Goal: Task Accomplishment & Management: Manage account settings

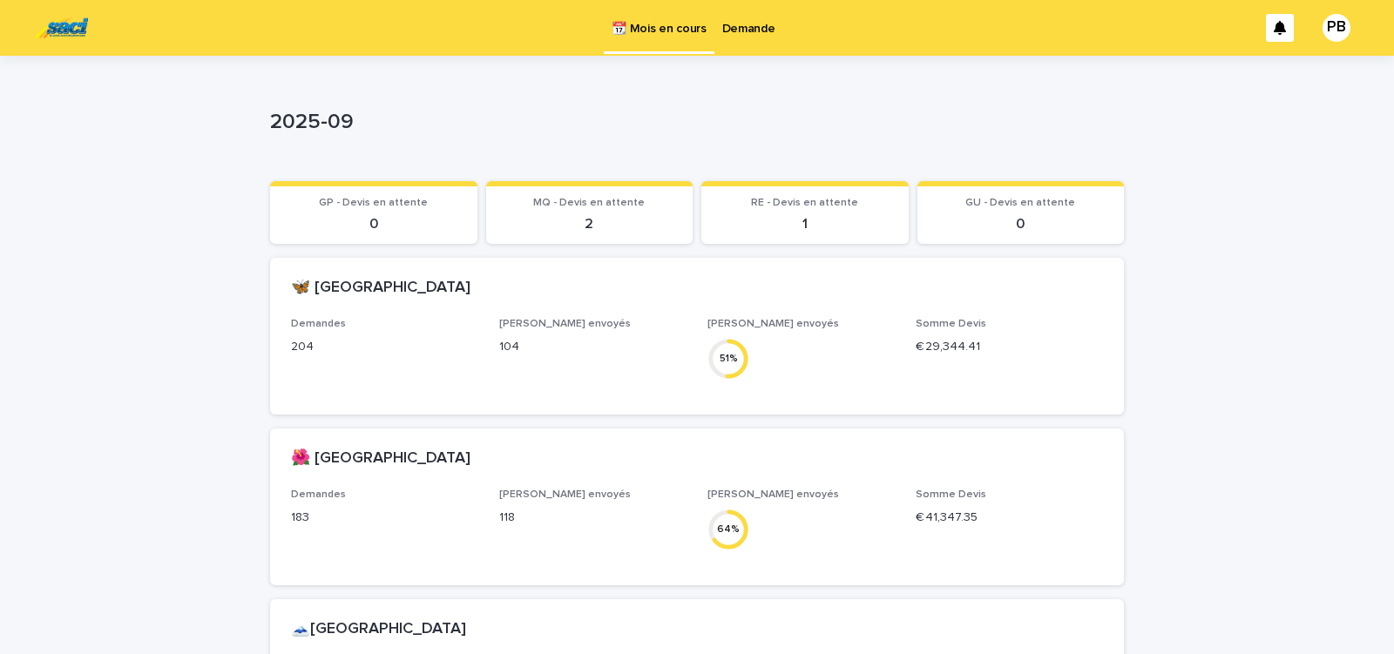
click at [756, 30] on p "Demande" at bounding box center [748, 18] width 53 height 37
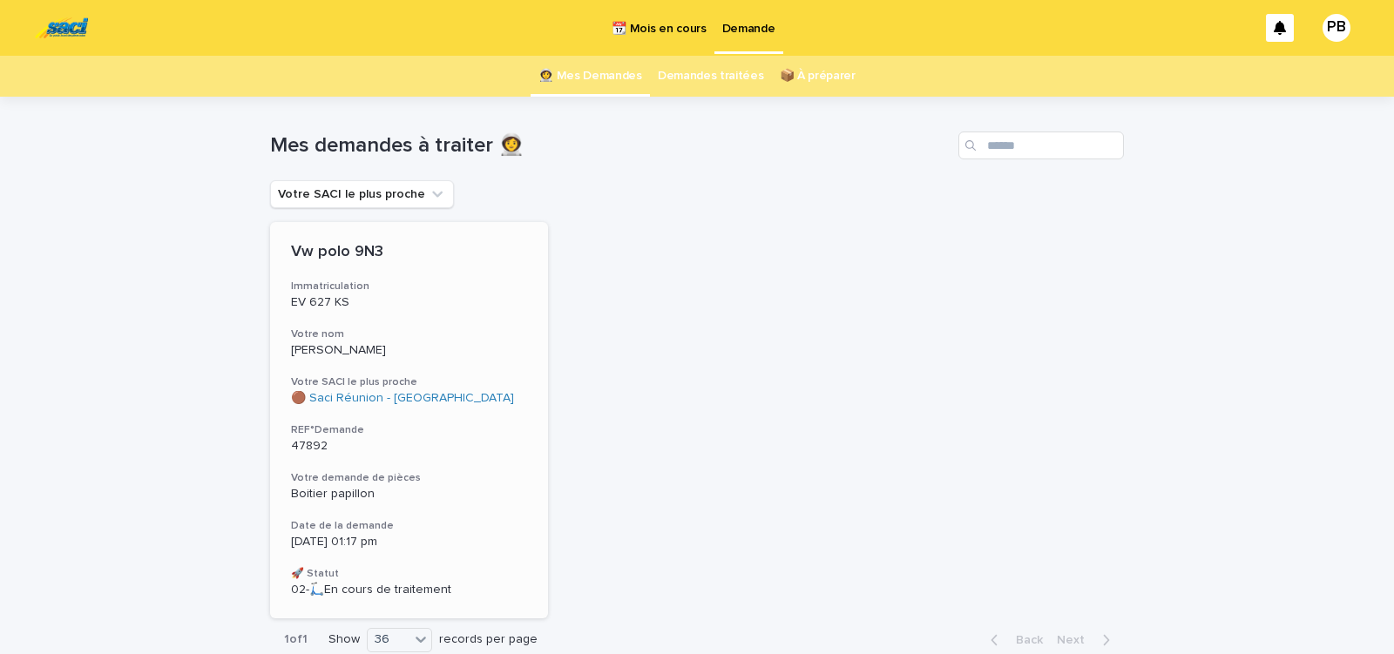
click at [482, 412] on div "Vw polo 9N3 Immatriculation EV 627 KS Votre nom MANDJEE Votre SACI le plus proc…" at bounding box center [409, 420] width 278 height 396
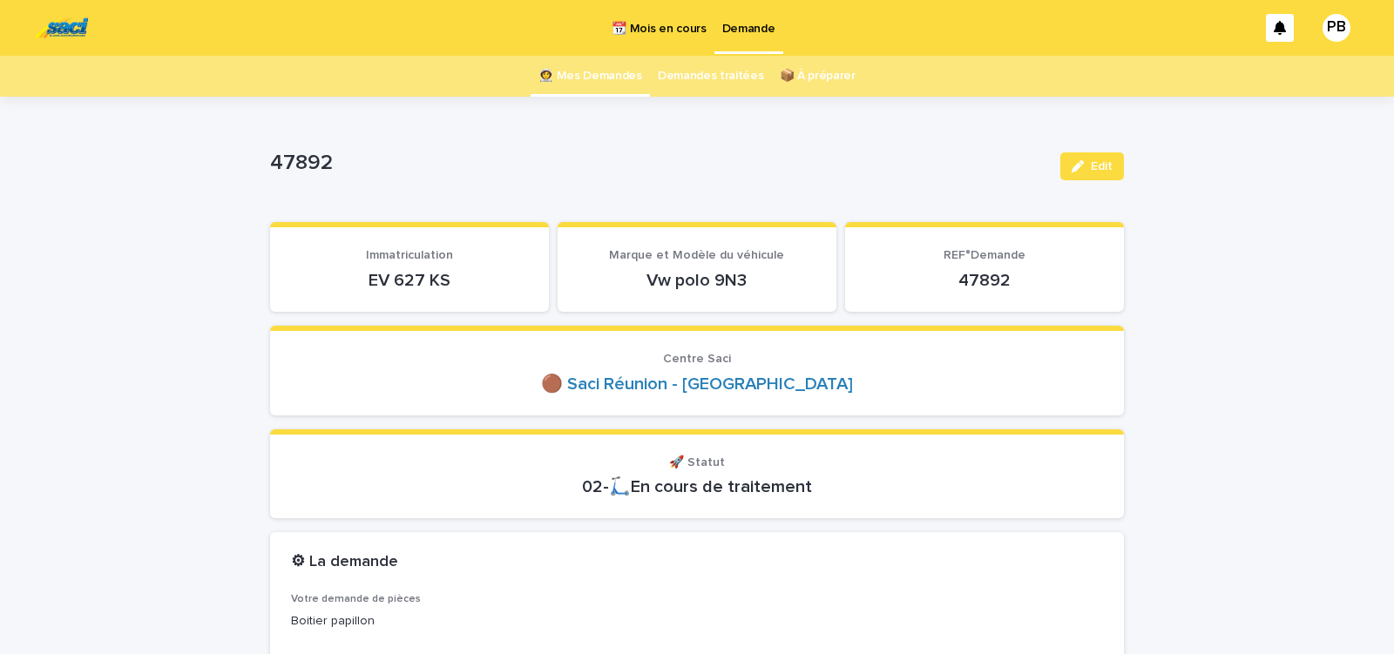
drag, startPoint x: 422, startPoint y: 291, endPoint x: 484, endPoint y: 288, distance: 62.8
click at [477, 291] on div "EV 627 KS" at bounding box center [409, 279] width 237 height 24
copy p "EV 627 KS"
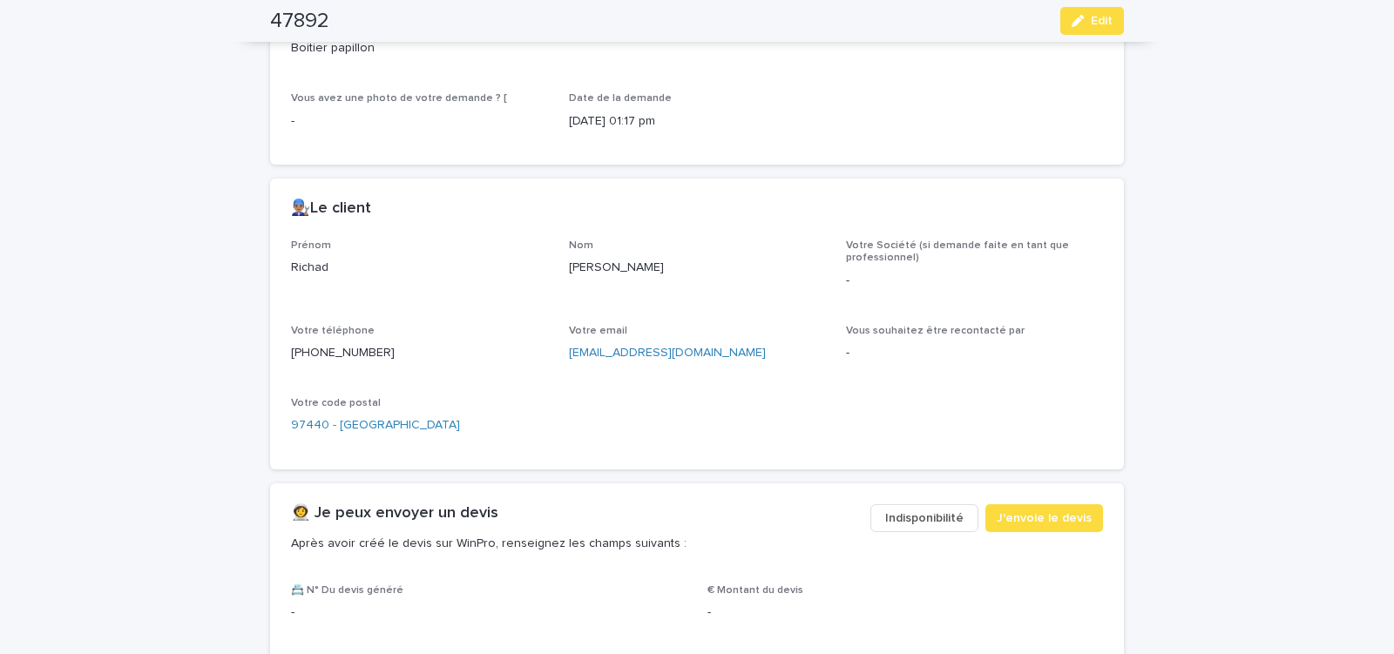
scroll to position [592, 0]
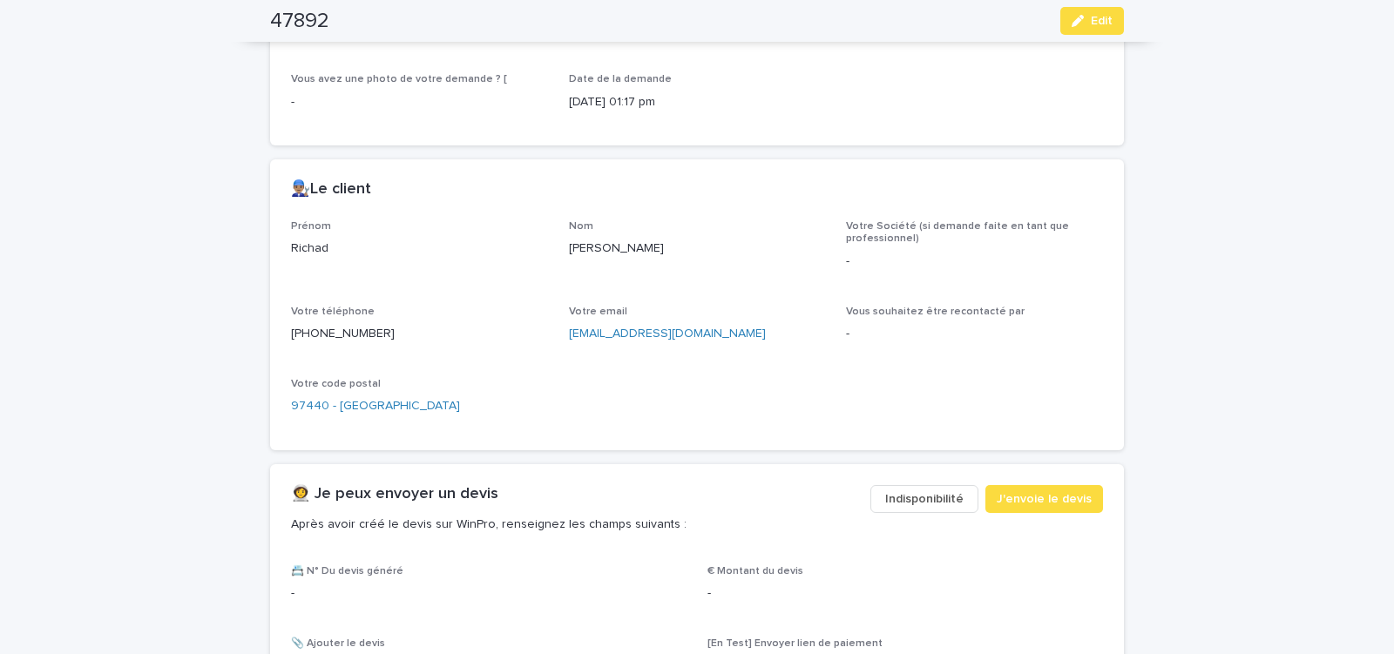
click at [917, 503] on span "Indisponibilité" at bounding box center [924, 498] width 78 height 17
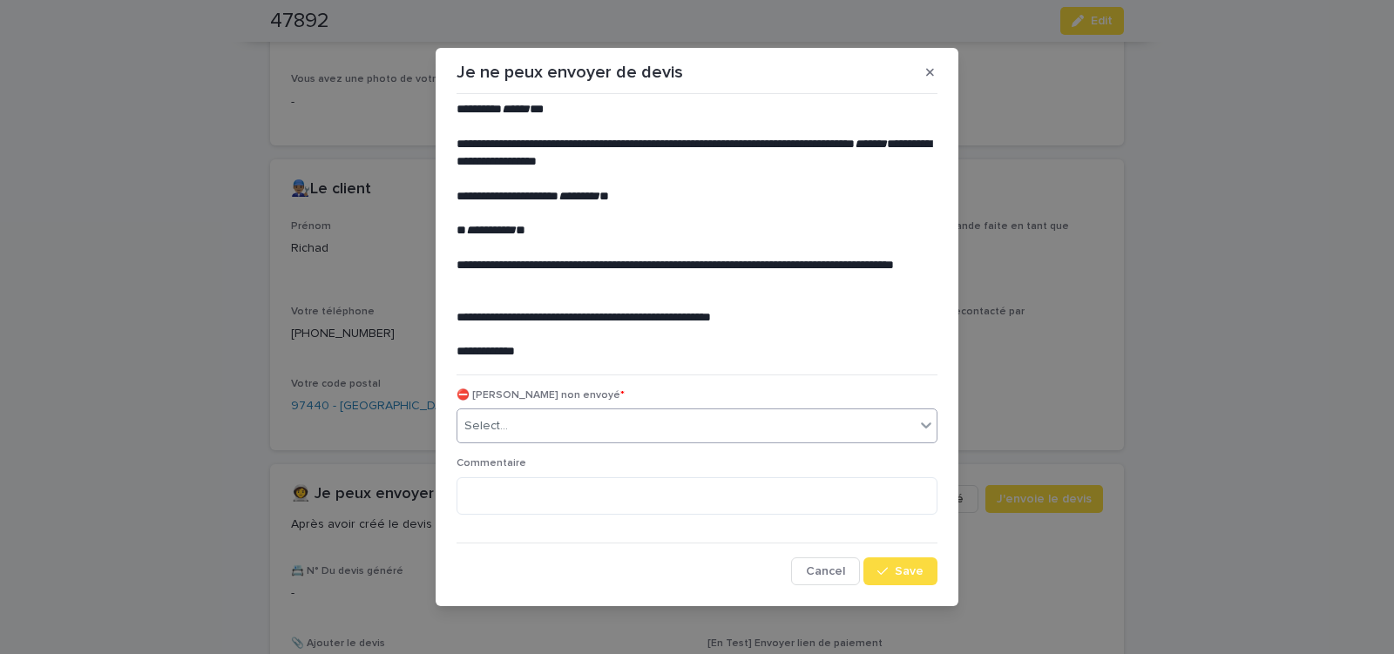
click at [595, 425] on div "Select..." at bounding box center [685, 426] width 457 height 29
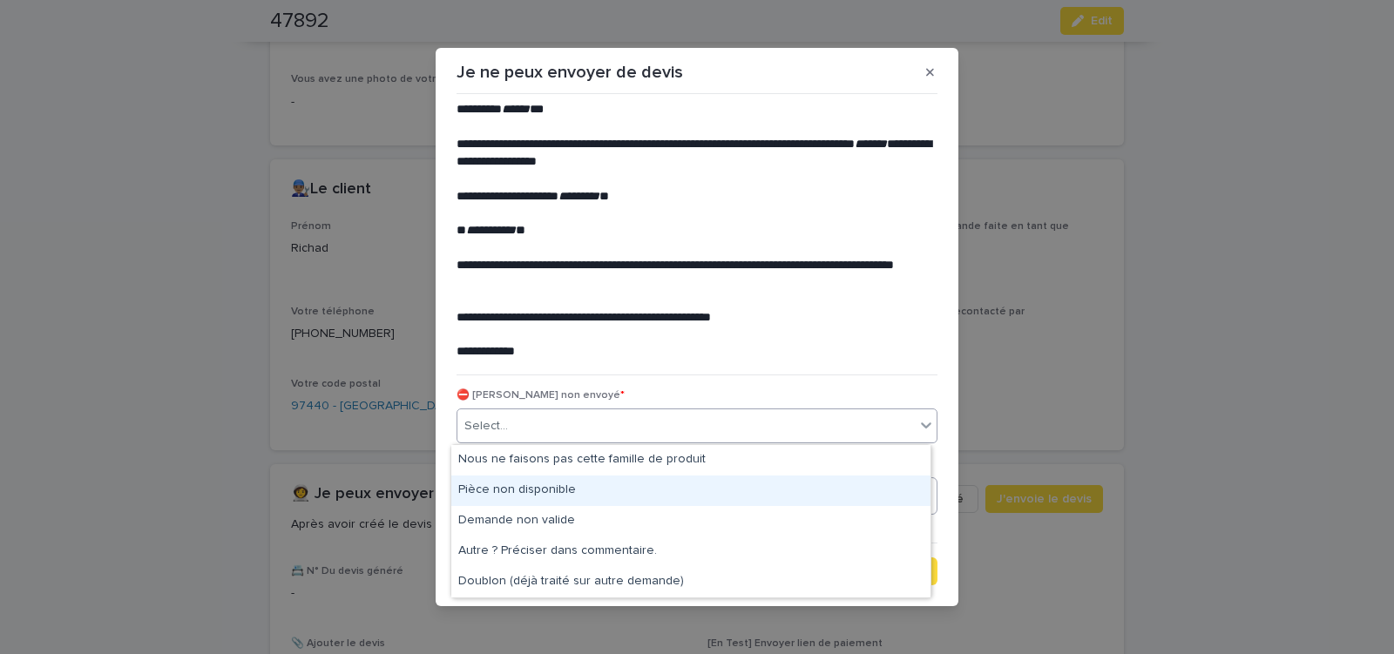
drag, startPoint x: 559, startPoint y: 480, endPoint x: 560, endPoint y: 490, distance: 10.5
click at [559, 481] on div "Pièce non disponible" at bounding box center [690, 491] width 479 height 30
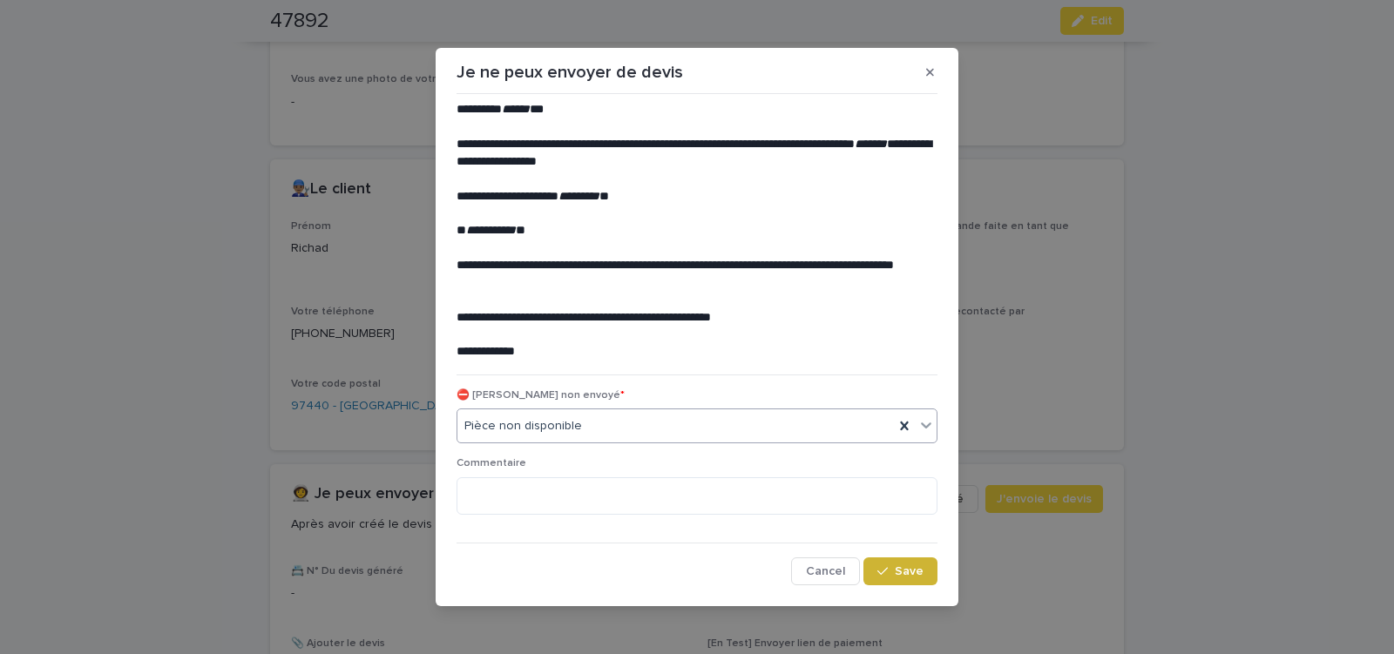
click at [879, 566] on icon "button" at bounding box center [882, 571] width 10 height 12
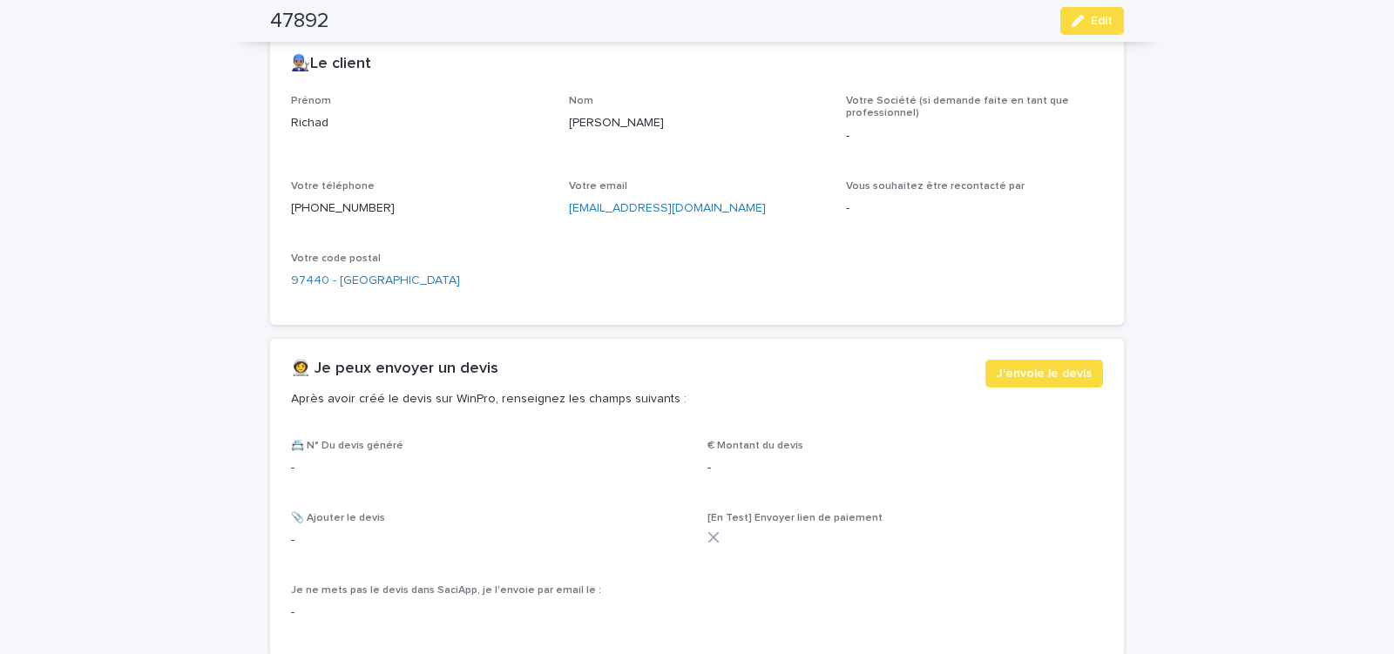
scroll to position [815, 0]
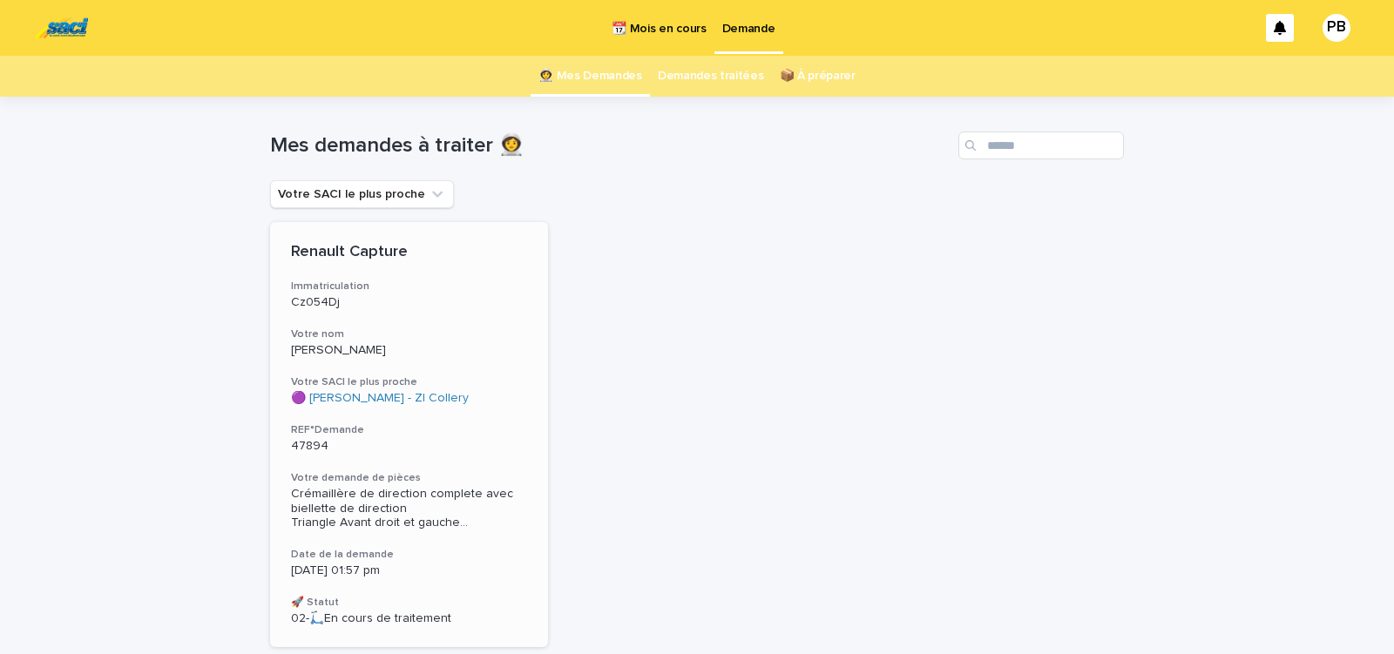
click at [460, 439] on p "47894" at bounding box center [409, 446] width 236 height 15
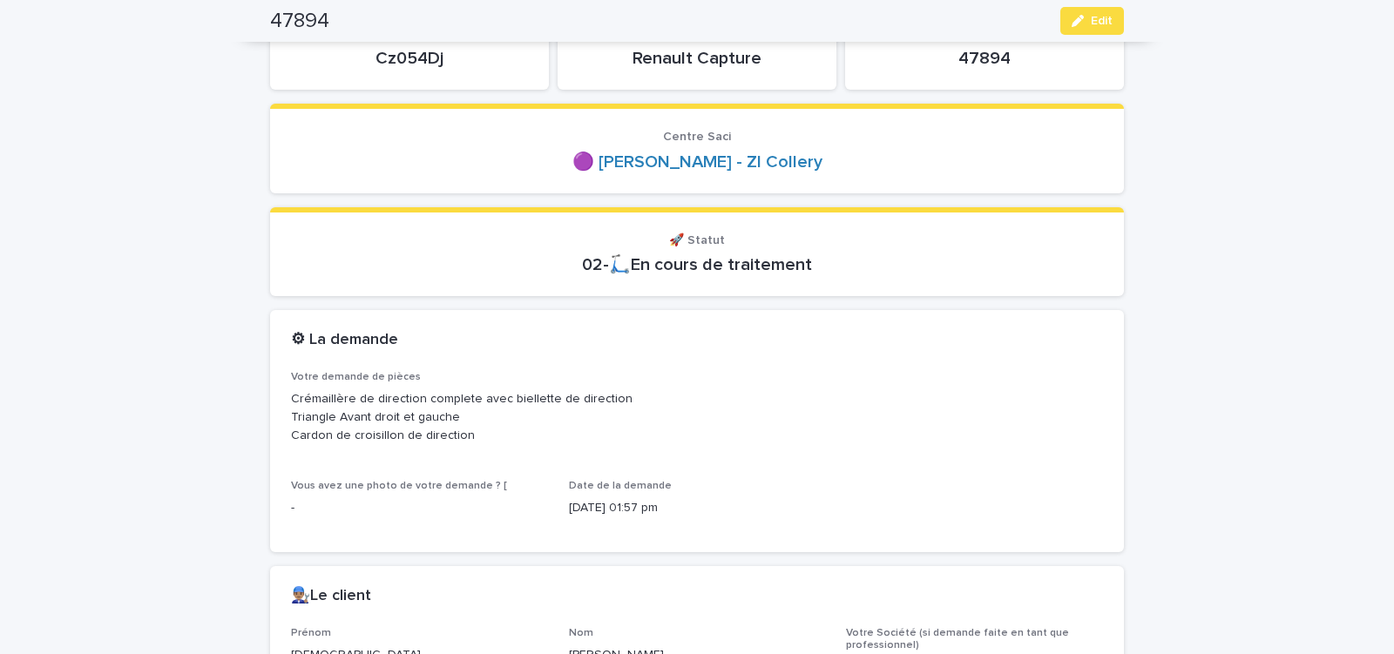
scroll to position [148, 0]
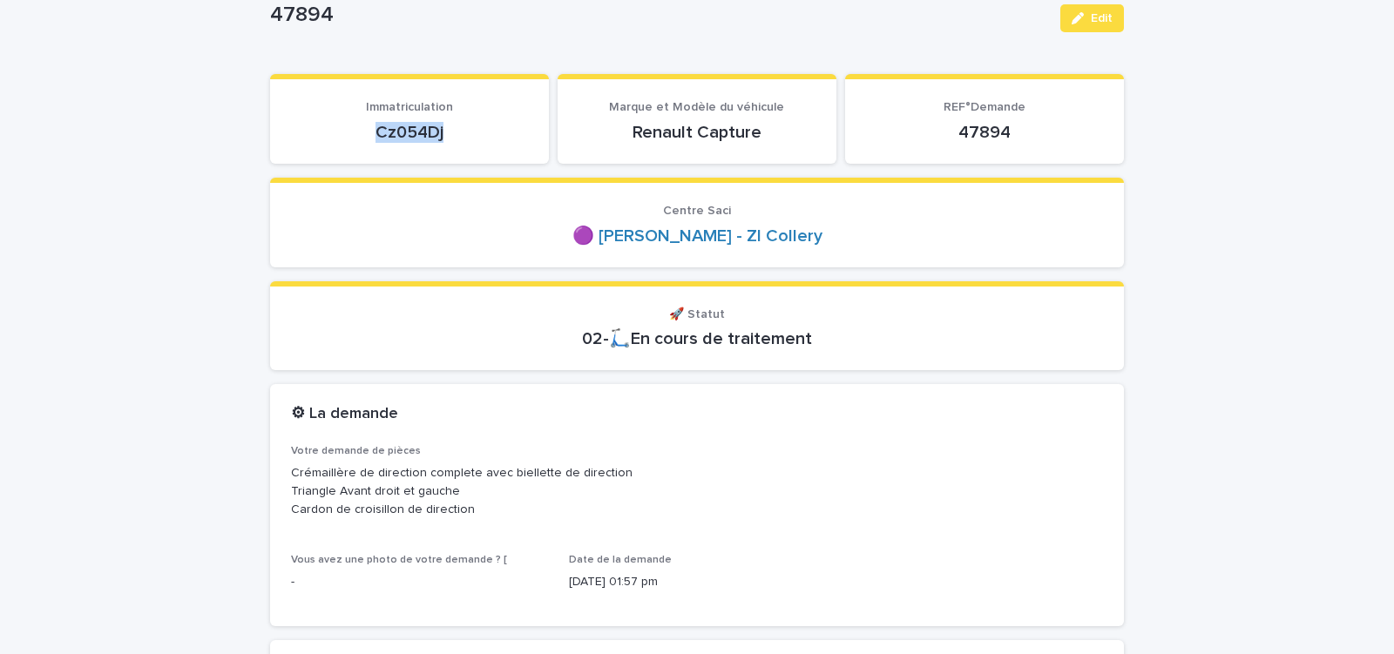
drag, startPoint x: 365, startPoint y: 132, endPoint x: 491, endPoint y: 145, distance: 127.1
click at [491, 143] on div "Cz054Dj" at bounding box center [409, 130] width 237 height 24
copy p "Cz054Dj"
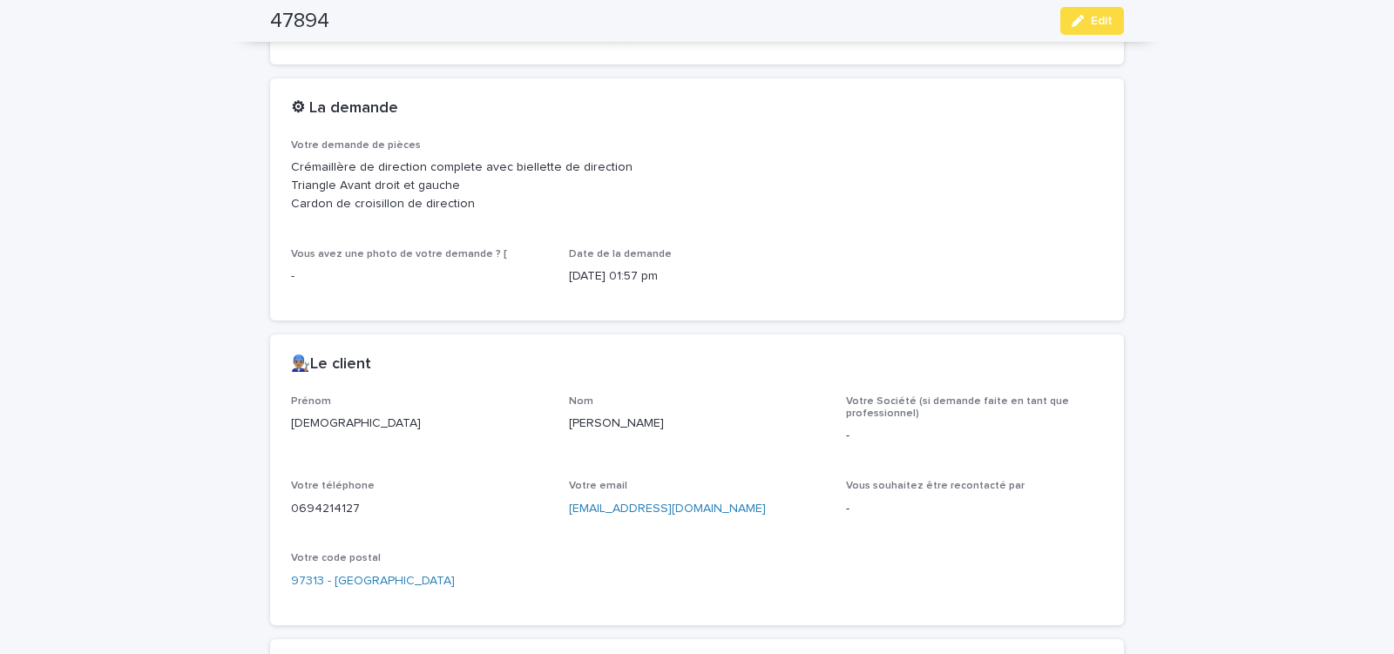
scroll to position [518, 0]
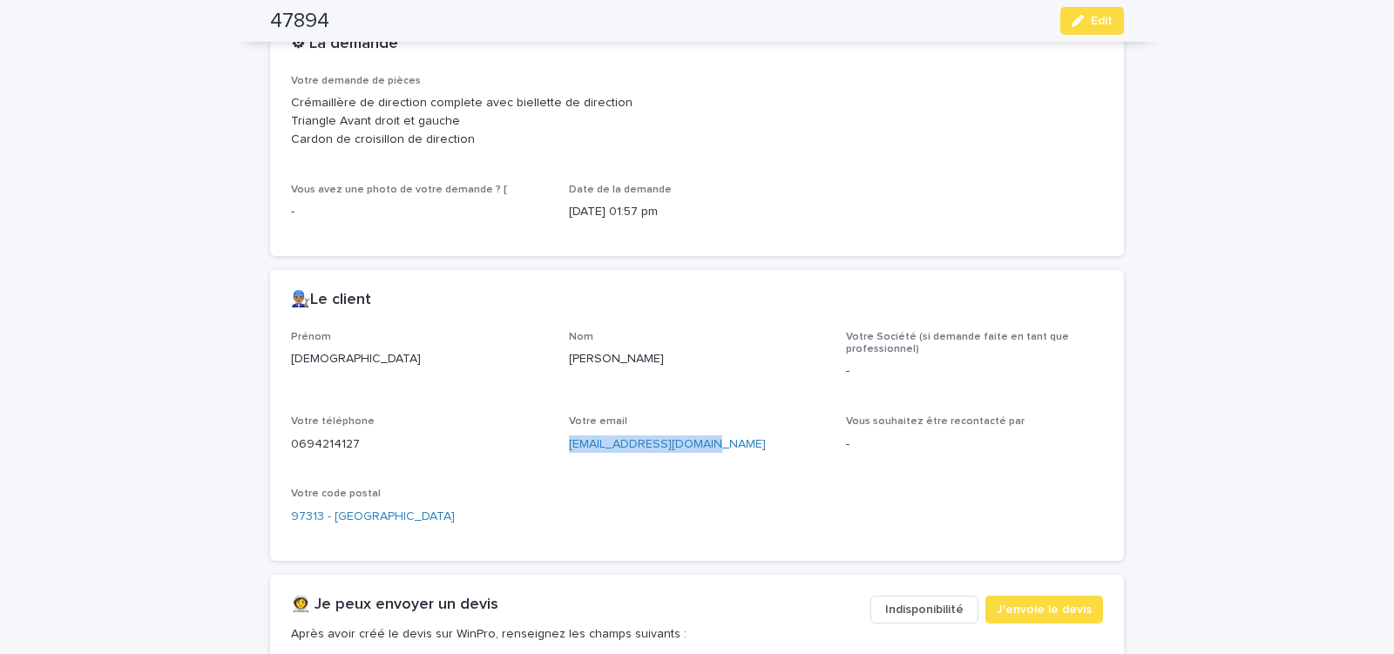
drag, startPoint x: 560, startPoint y: 453, endPoint x: 702, endPoint y: 456, distance: 142.0
click at [700, 456] on div "[PERSON_NAME] Votre Société (si demande faite en tant que professionnel) - Votr…" at bounding box center [697, 435] width 812 height 209
copy link "[EMAIL_ADDRESS][DOMAIN_NAME]"
click at [1035, 604] on span "J'envoie le devis" at bounding box center [1043, 609] width 95 height 17
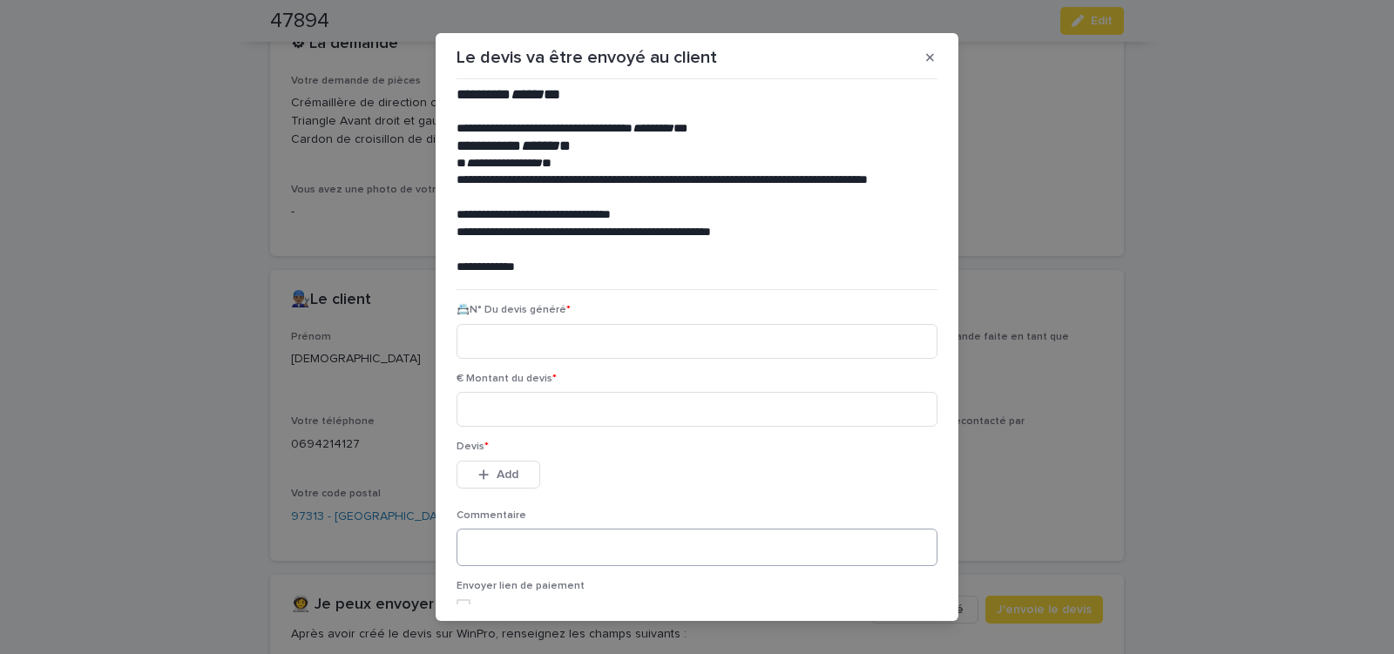
scroll to position [79, 0]
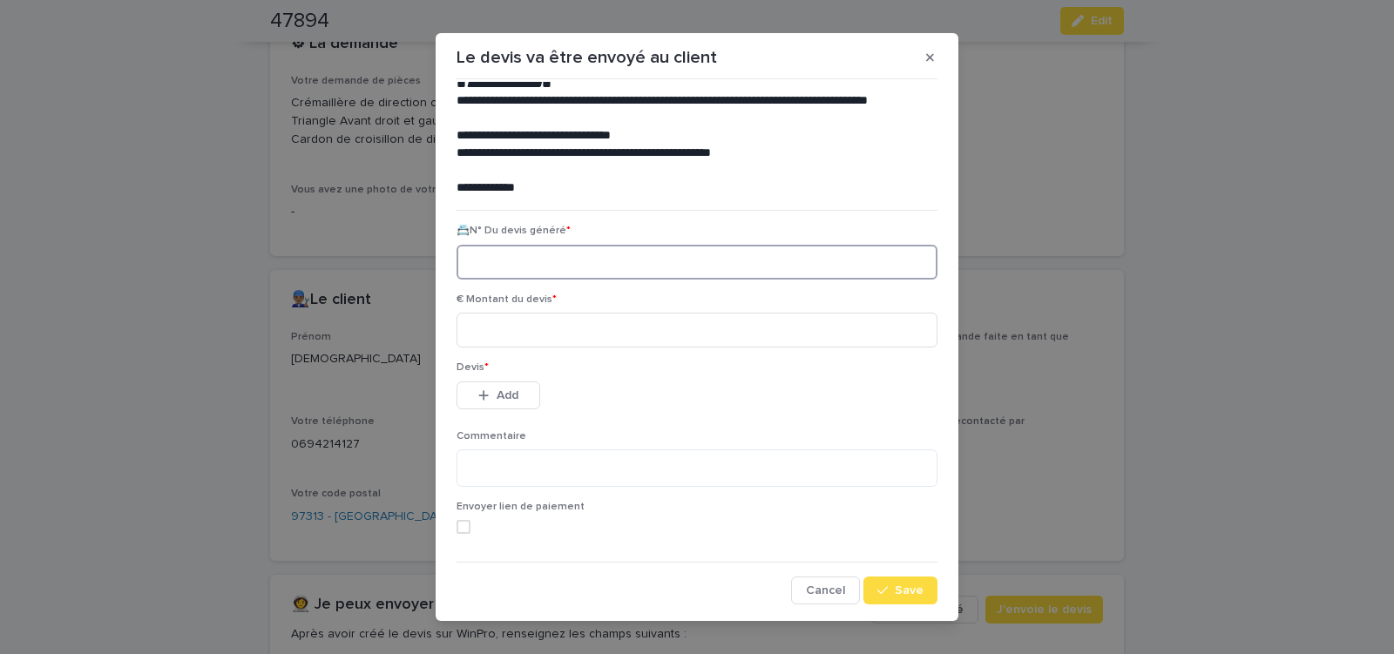
paste input "********"
type input "********"
click at [539, 334] on input at bounding box center [696, 330] width 481 height 35
type input "******"
click at [504, 396] on span "Add" at bounding box center [507, 395] width 22 height 12
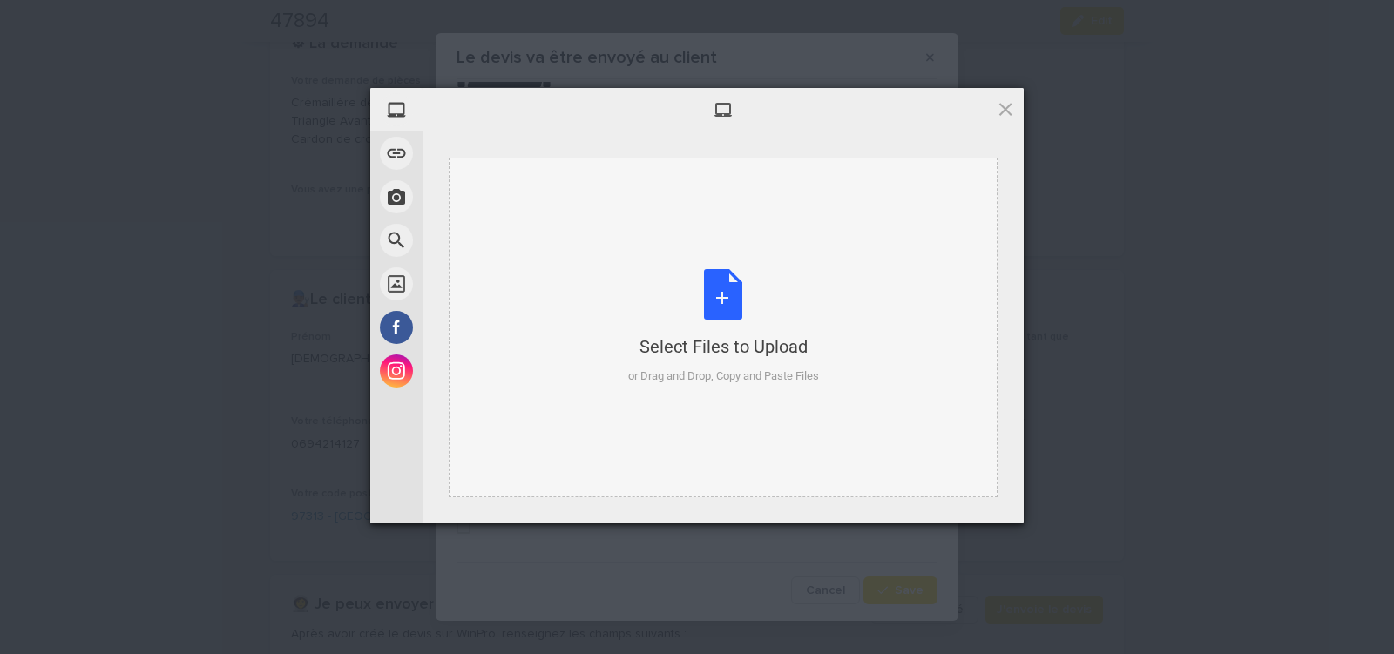
click at [718, 304] on div "Select Files to Upload or Drag and Drop, Copy and Paste Files" at bounding box center [723, 327] width 191 height 116
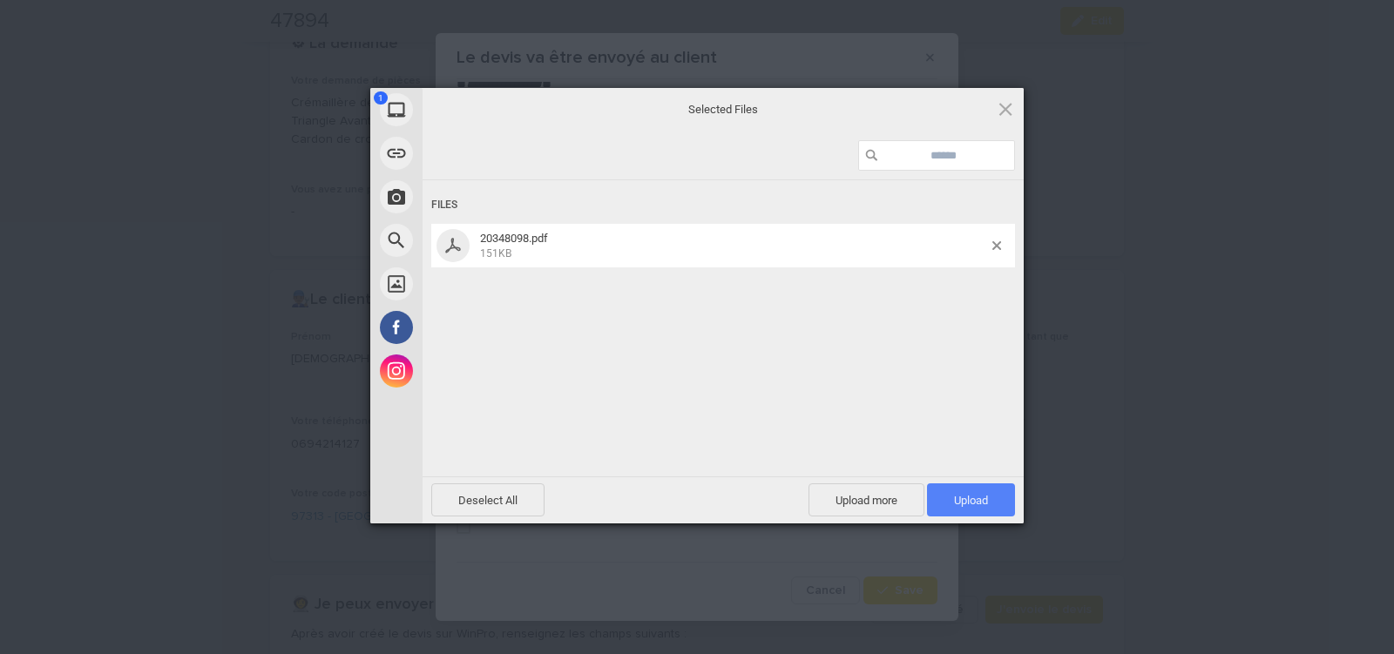
click at [985, 493] on span "Upload 1" at bounding box center [971, 499] width 88 height 33
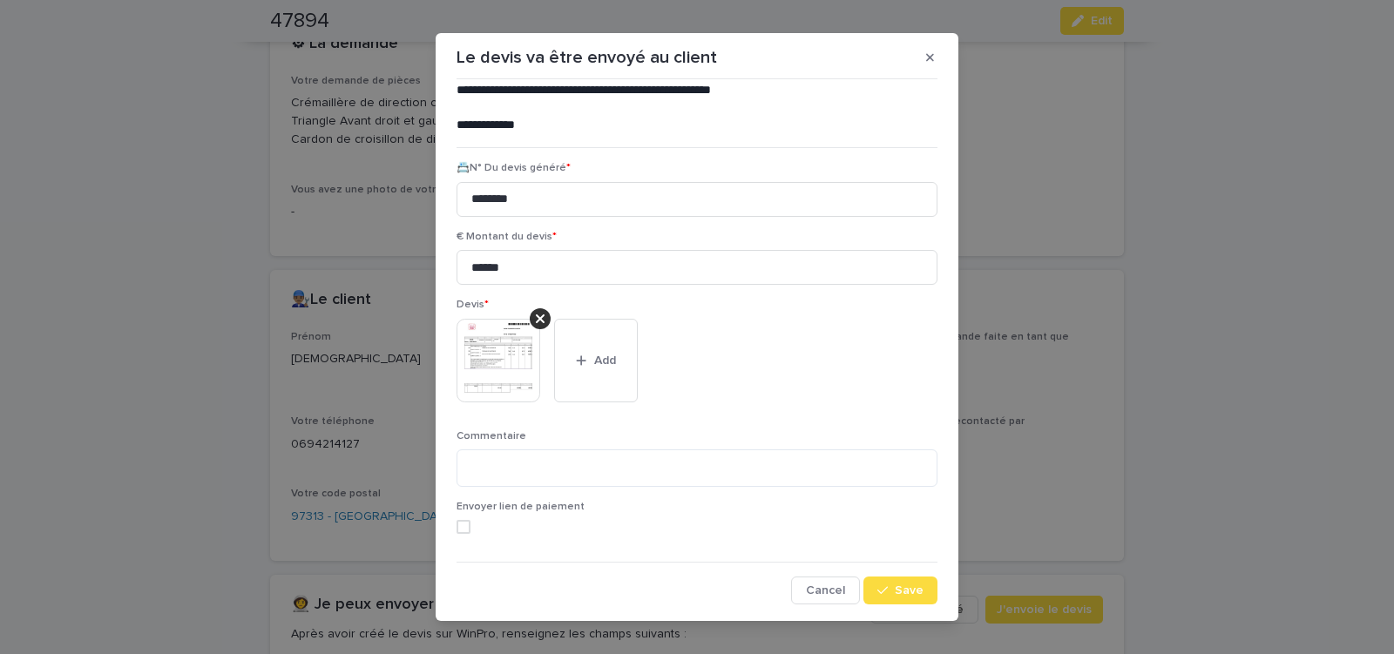
scroll to position [19, 0]
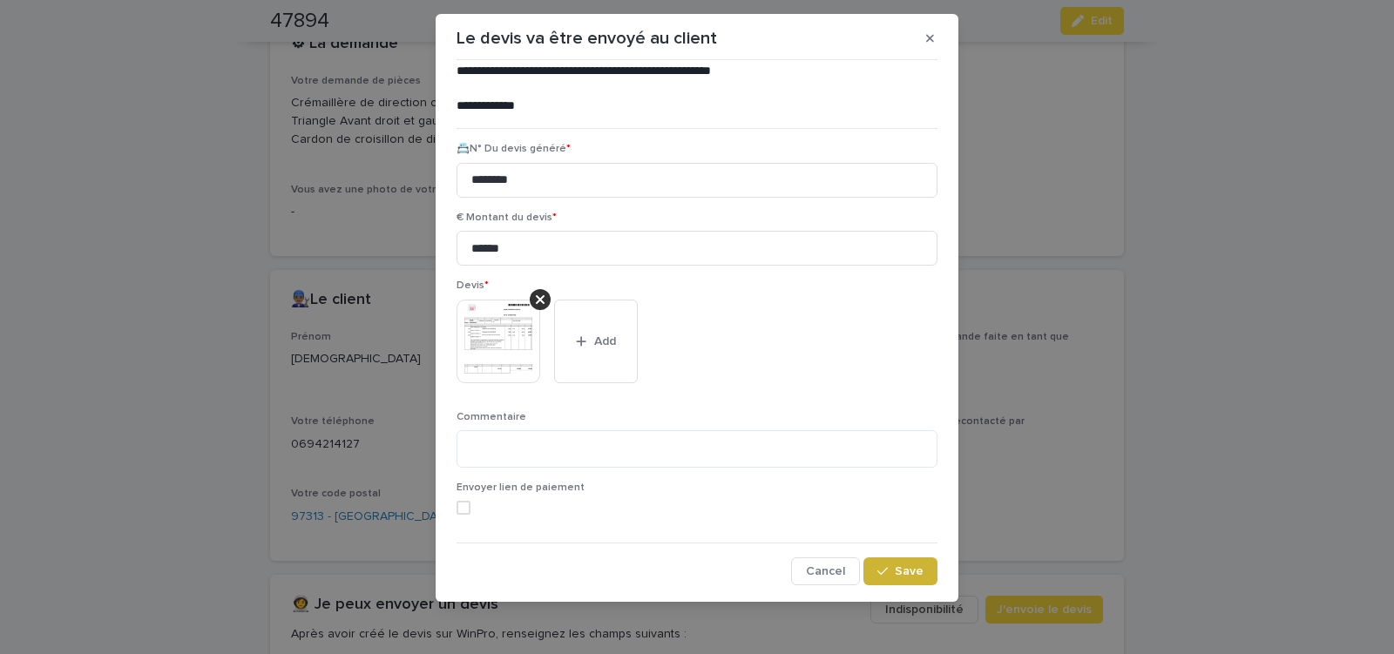
click at [891, 578] on button "Save" at bounding box center [900, 571] width 74 height 28
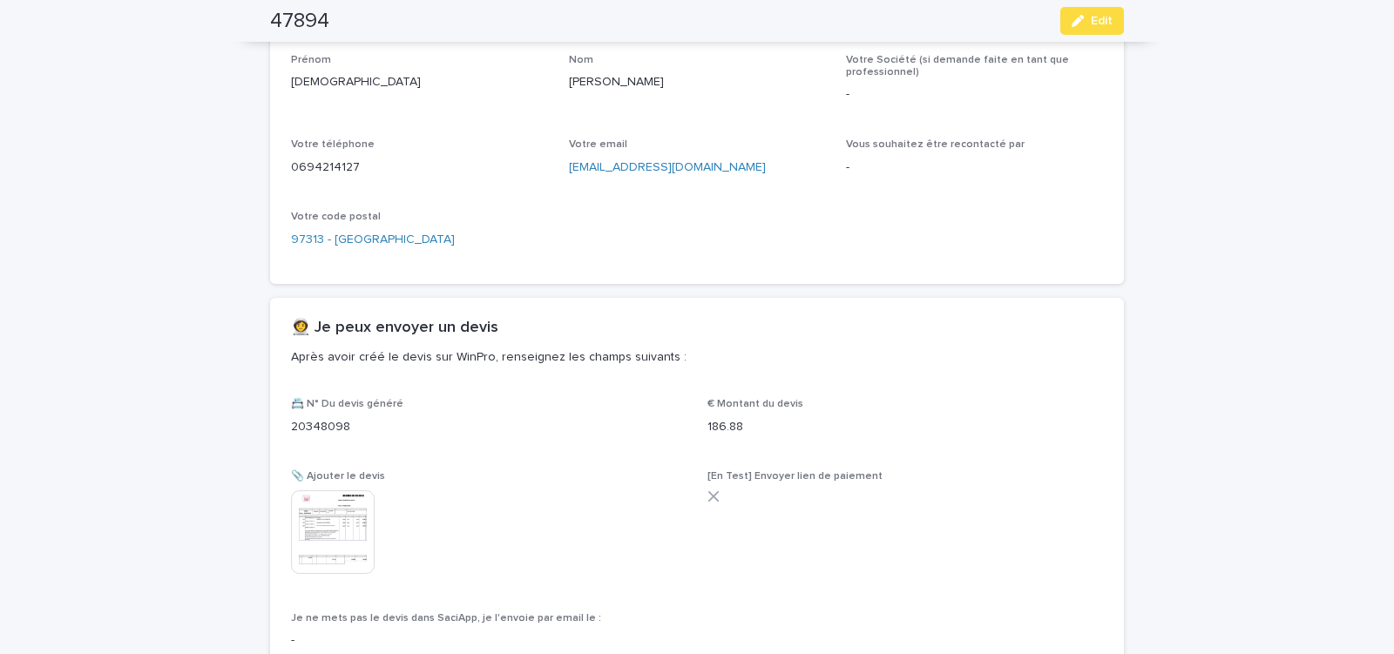
scroll to position [836, 0]
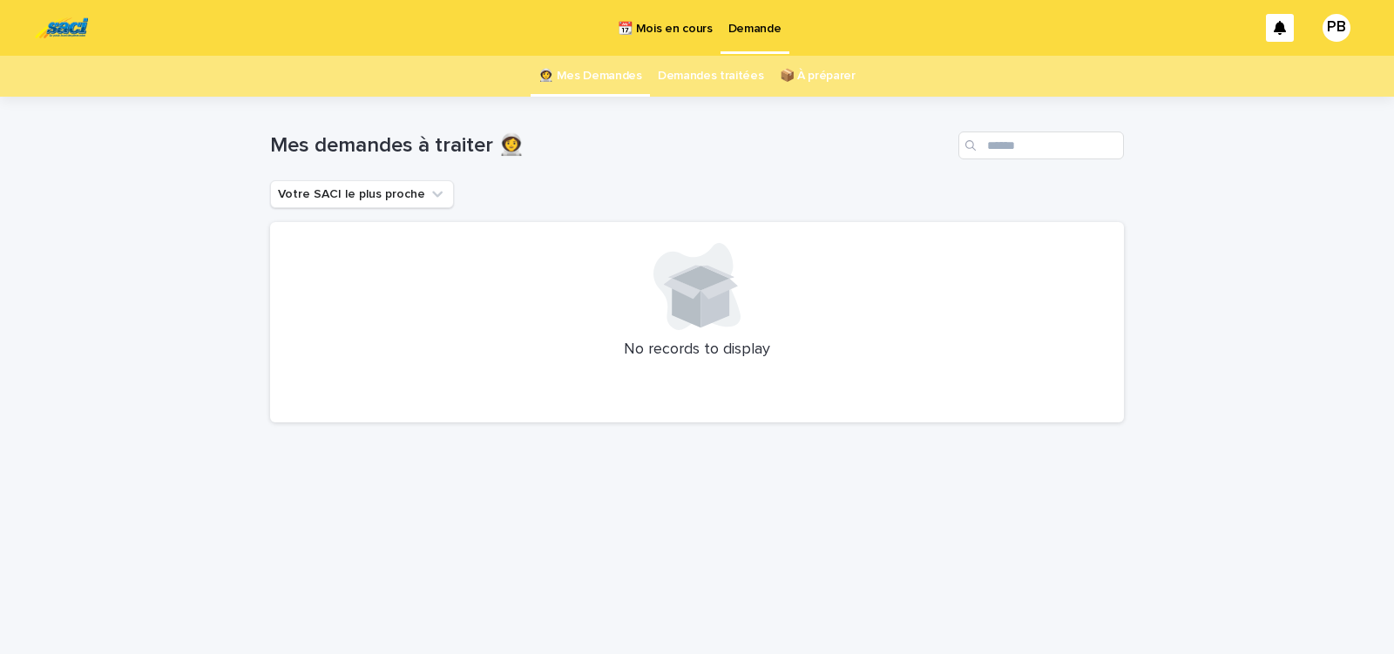
click at [659, 25] on p "📆 Mois en cours" at bounding box center [665, 18] width 94 height 37
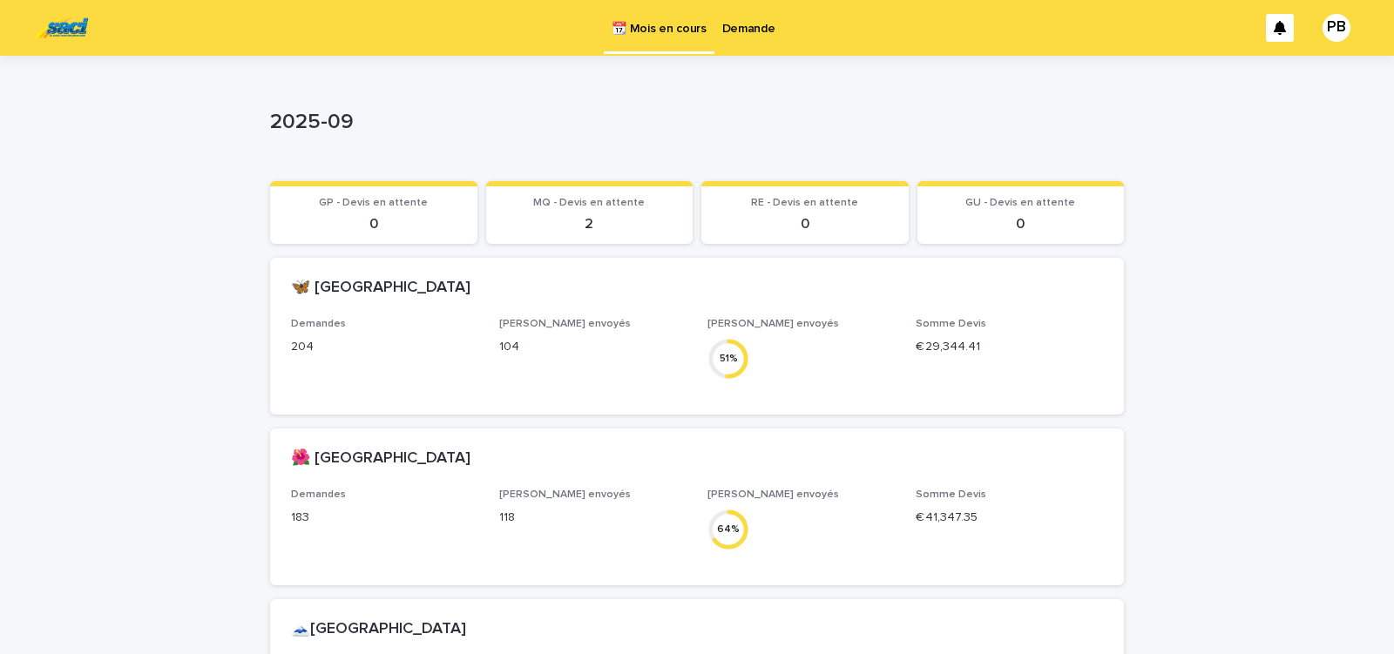
click at [920, 125] on p "2025-09" at bounding box center [693, 122] width 847 height 25
drag, startPoint x: 826, startPoint y: 131, endPoint x: 817, endPoint y: 127, distance: 9.4
click at [826, 129] on p "2025-09" at bounding box center [693, 122] width 847 height 25
click at [733, 26] on p "Demande" at bounding box center [748, 18] width 53 height 37
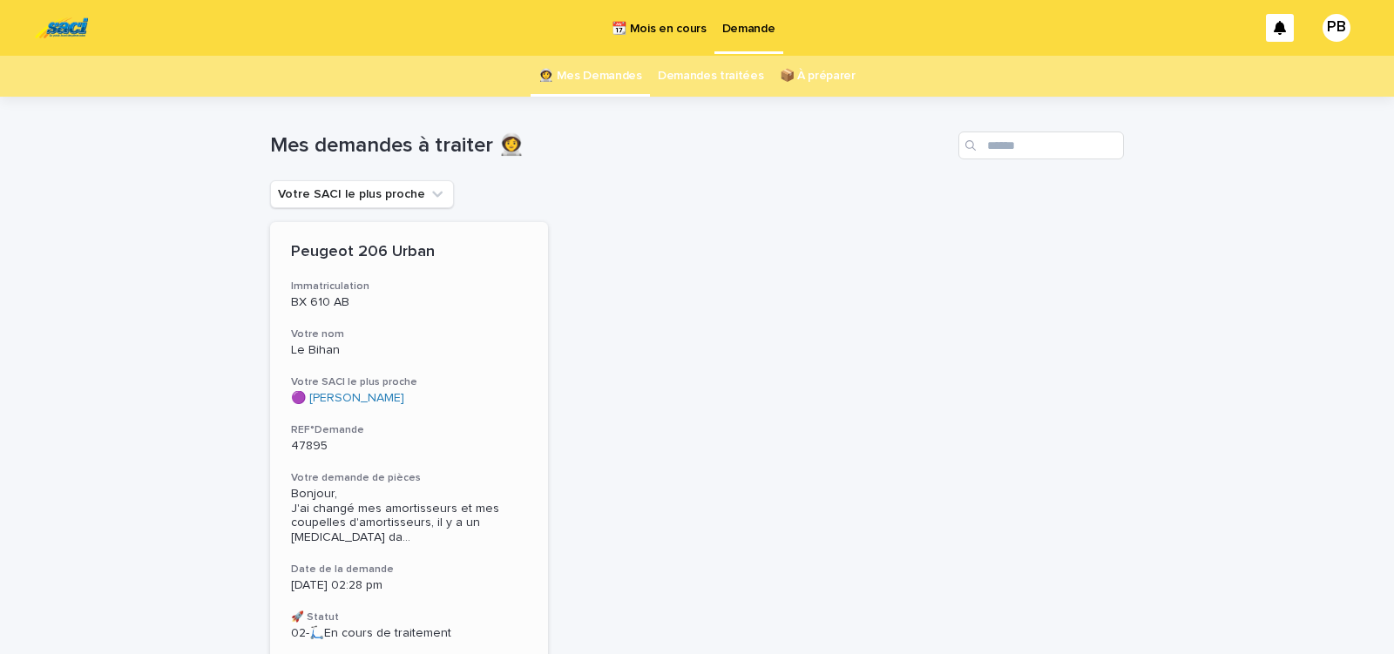
click at [450, 453] on p "47895" at bounding box center [409, 446] width 236 height 15
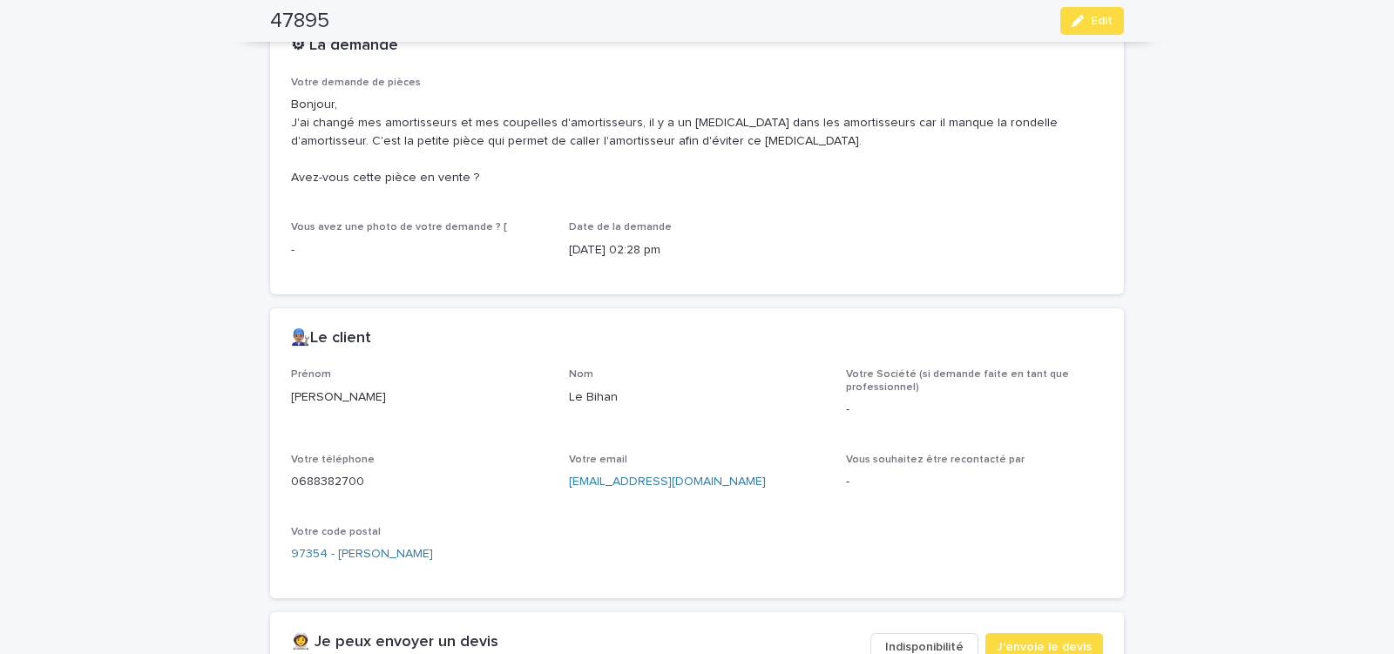
scroll to position [592, 0]
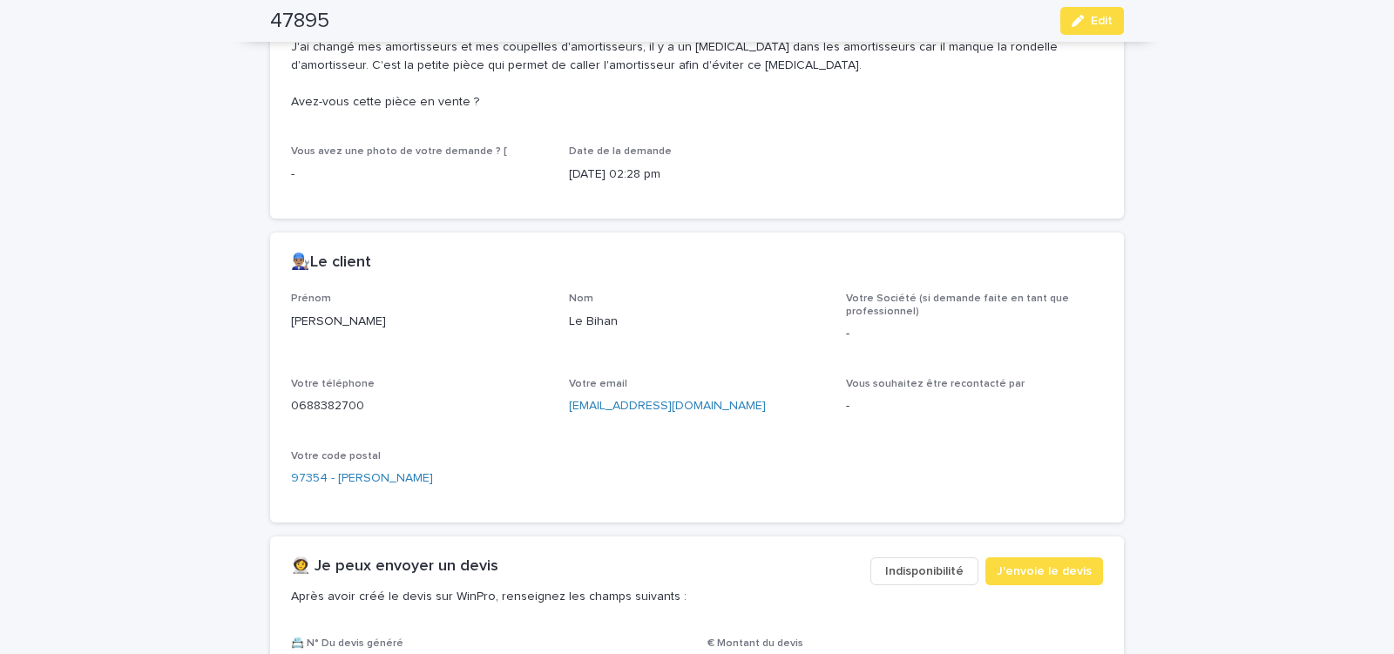
click at [903, 569] on span "Indisponibilité" at bounding box center [924, 571] width 78 height 17
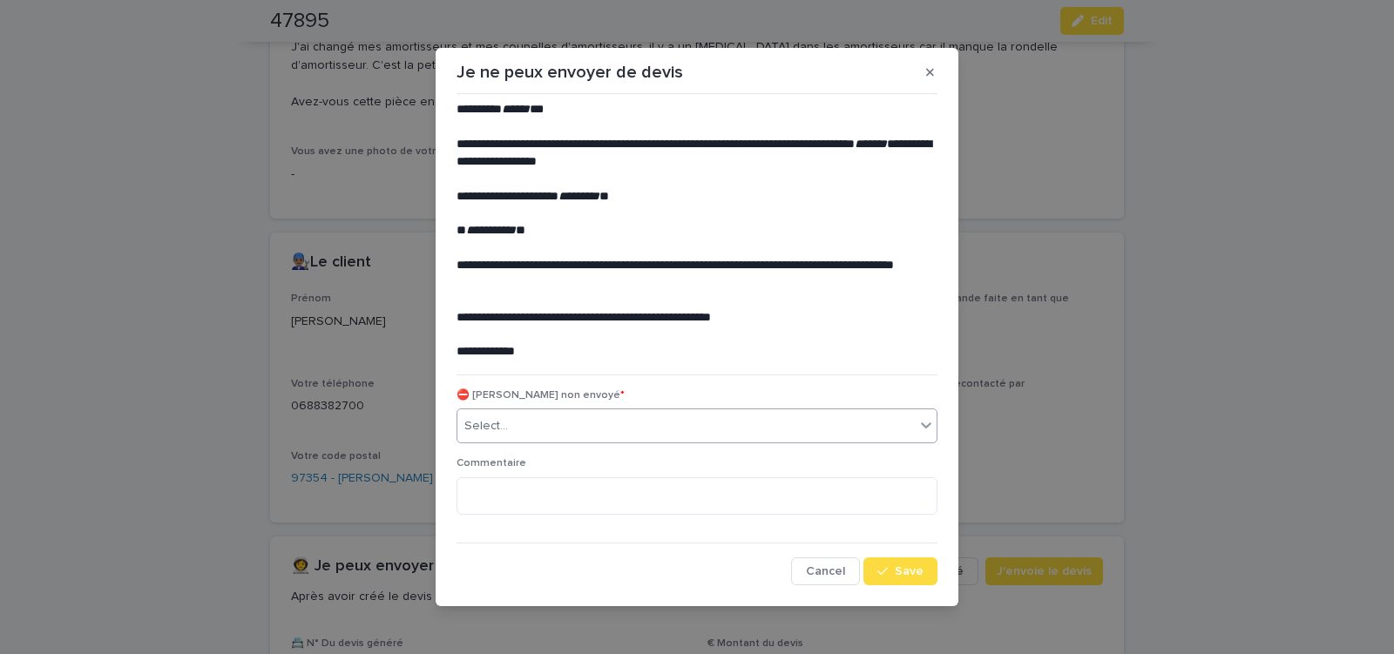
click at [540, 427] on div "Select..." at bounding box center [685, 426] width 457 height 29
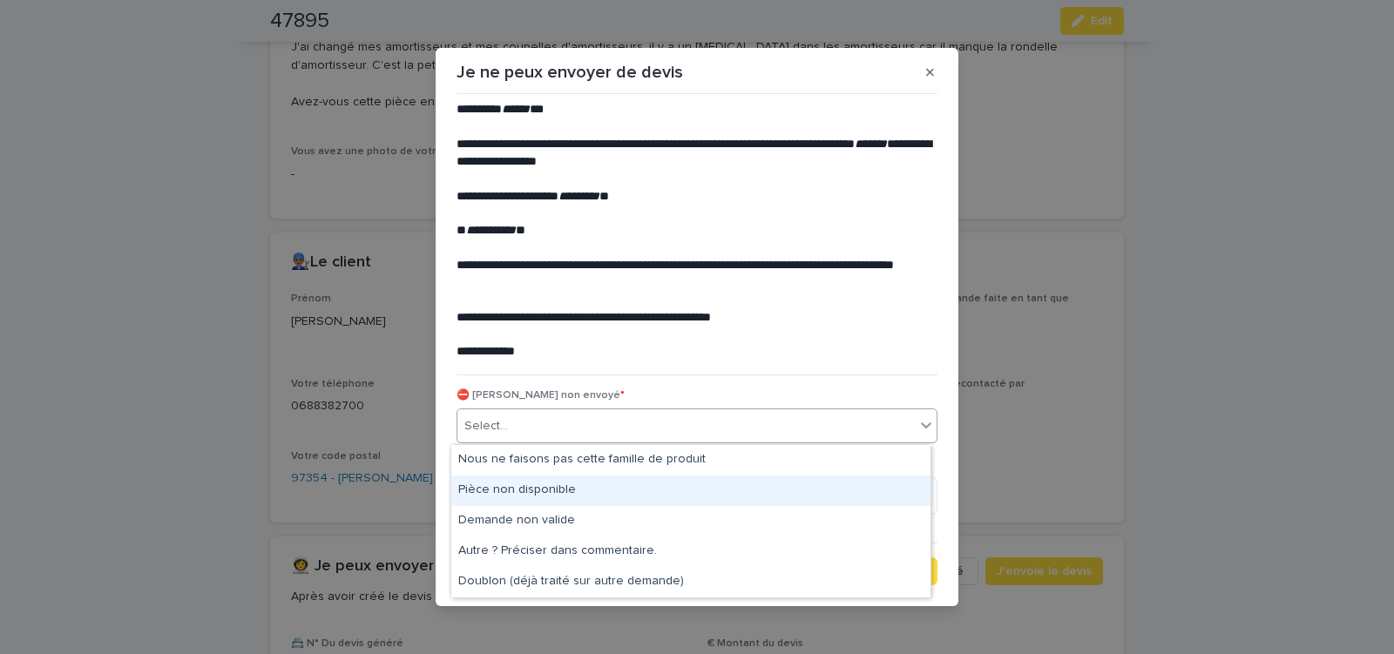
click at [529, 491] on div "Pièce non disponible" at bounding box center [690, 491] width 479 height 30
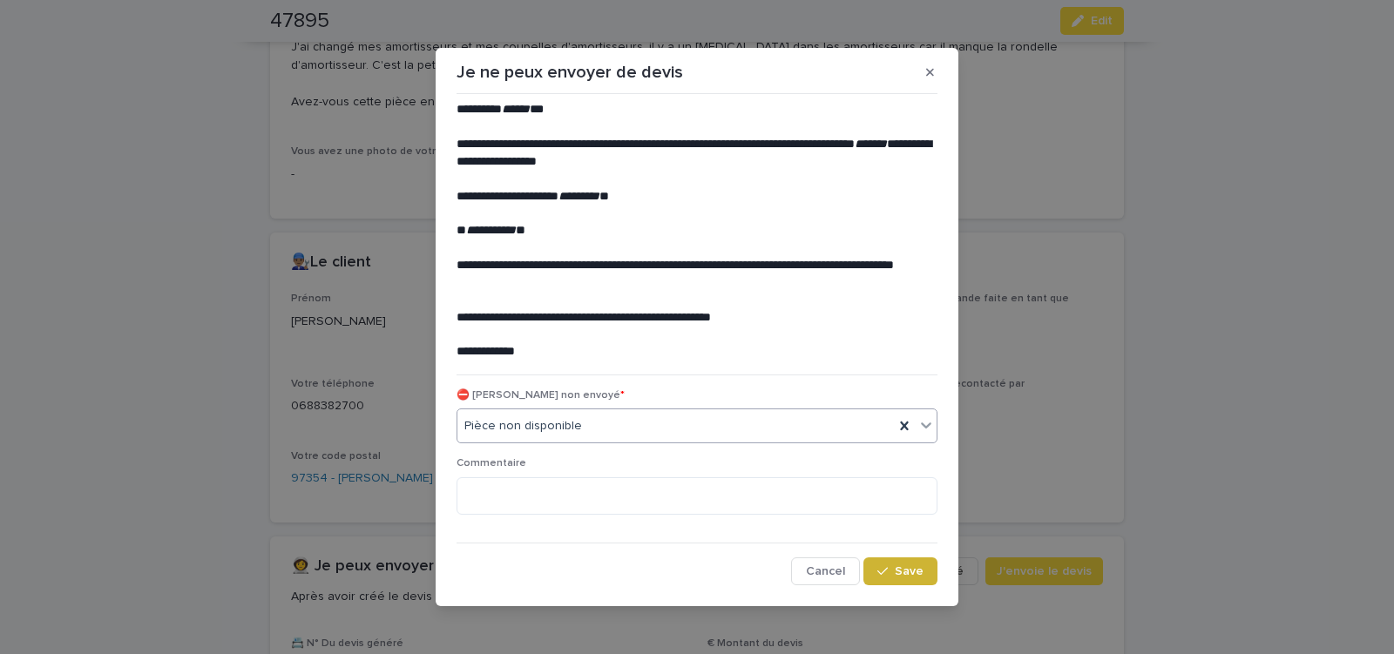
click at [895, 569] on span "Save" at bounding box center [909, 571] width 29 height 12
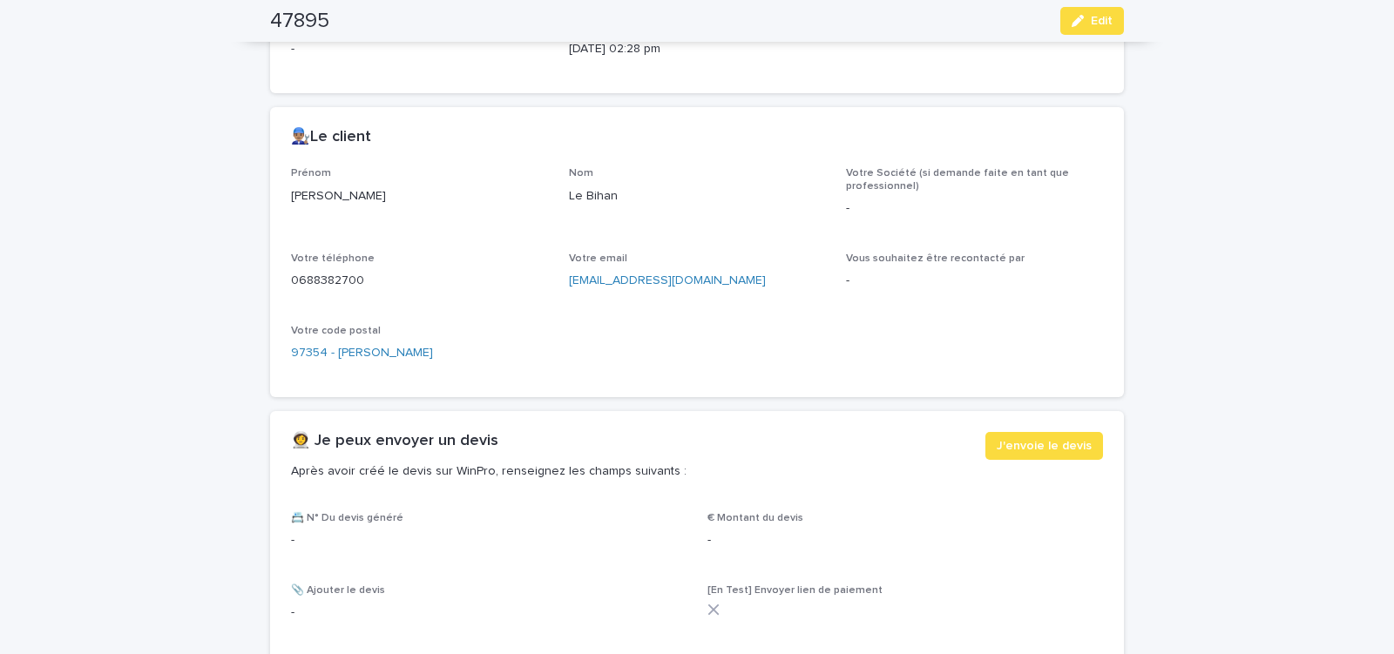
scroll to position [815, 0]
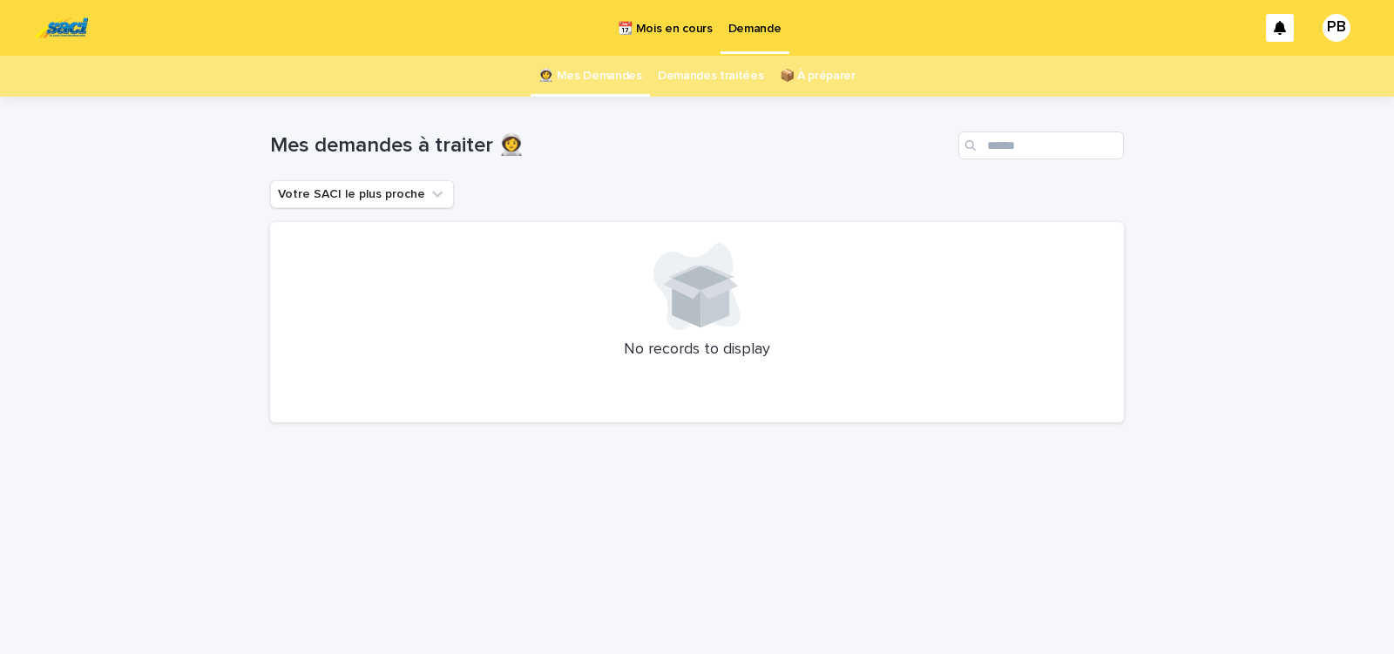
click at [657, 29] on p "📆 Mois en cours" at bounding box center [665, 18] width 94 height 37
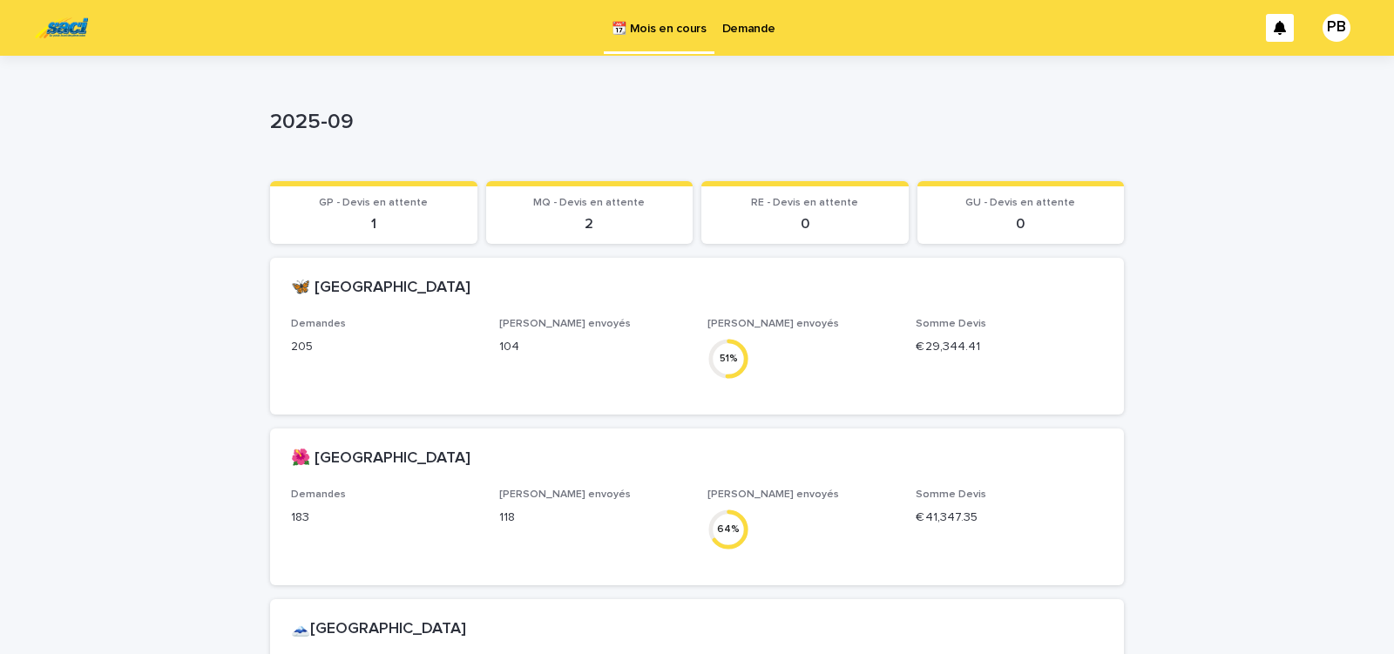
click at [734, 24] on p "Demande" at bounding box center [748, 18] width 53 height 37
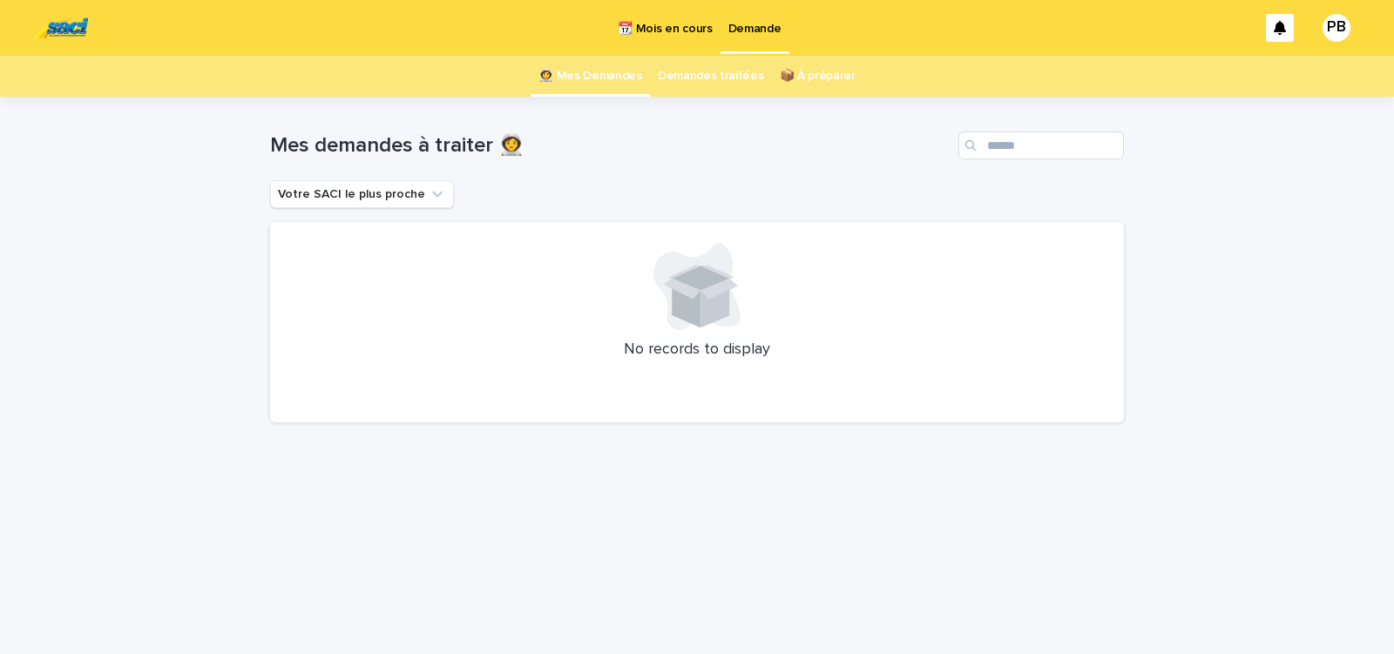
click at [669, 25] on p "📆 Mois en cours" at bounding box center [665, 18] width 94 height 37
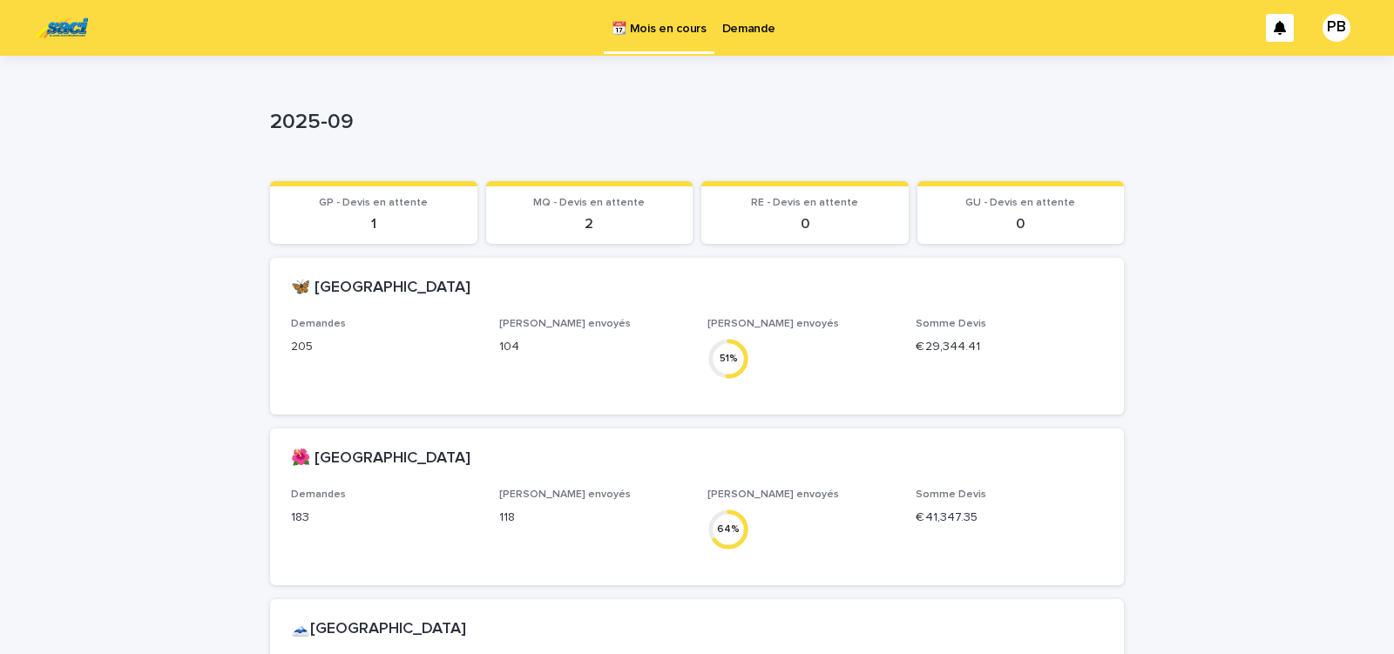
click at [743, 31] on p "Demande" at bounding box center [748, 18] width 53 height 37
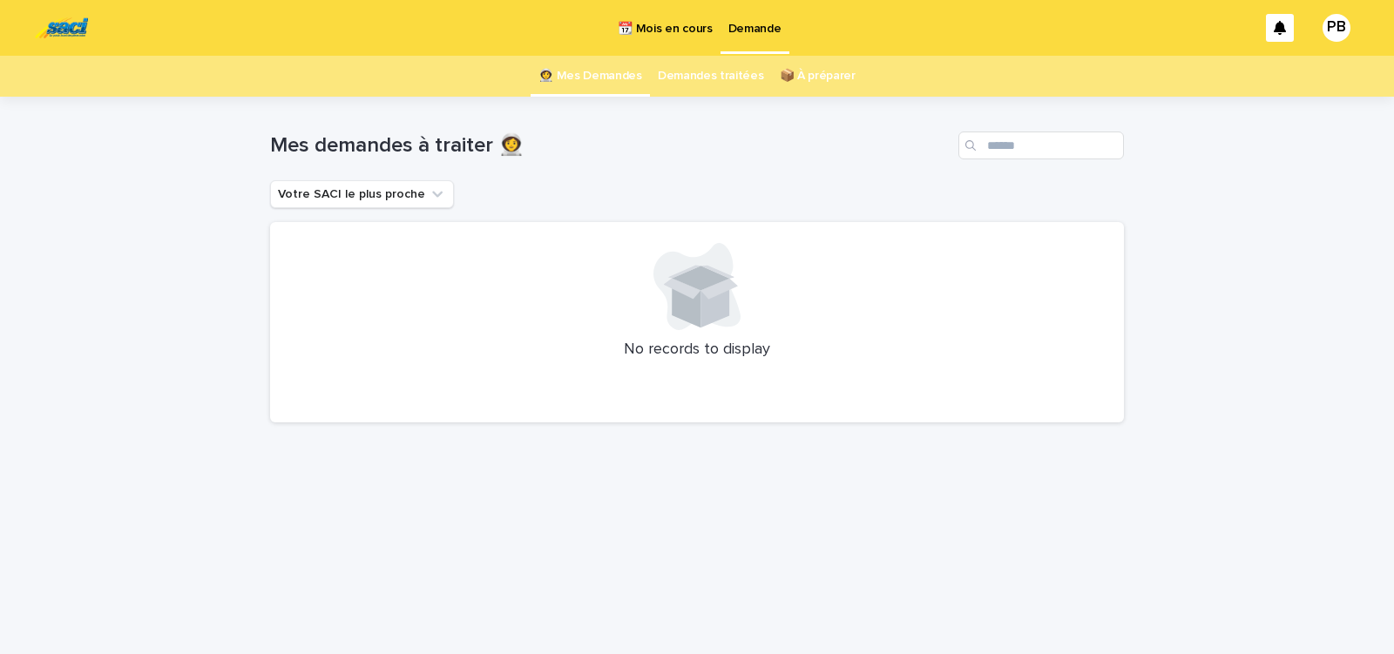
click at [670, 25] on p "📆 Mois en cours" at bounding box center [665, 18] width 94 height 37
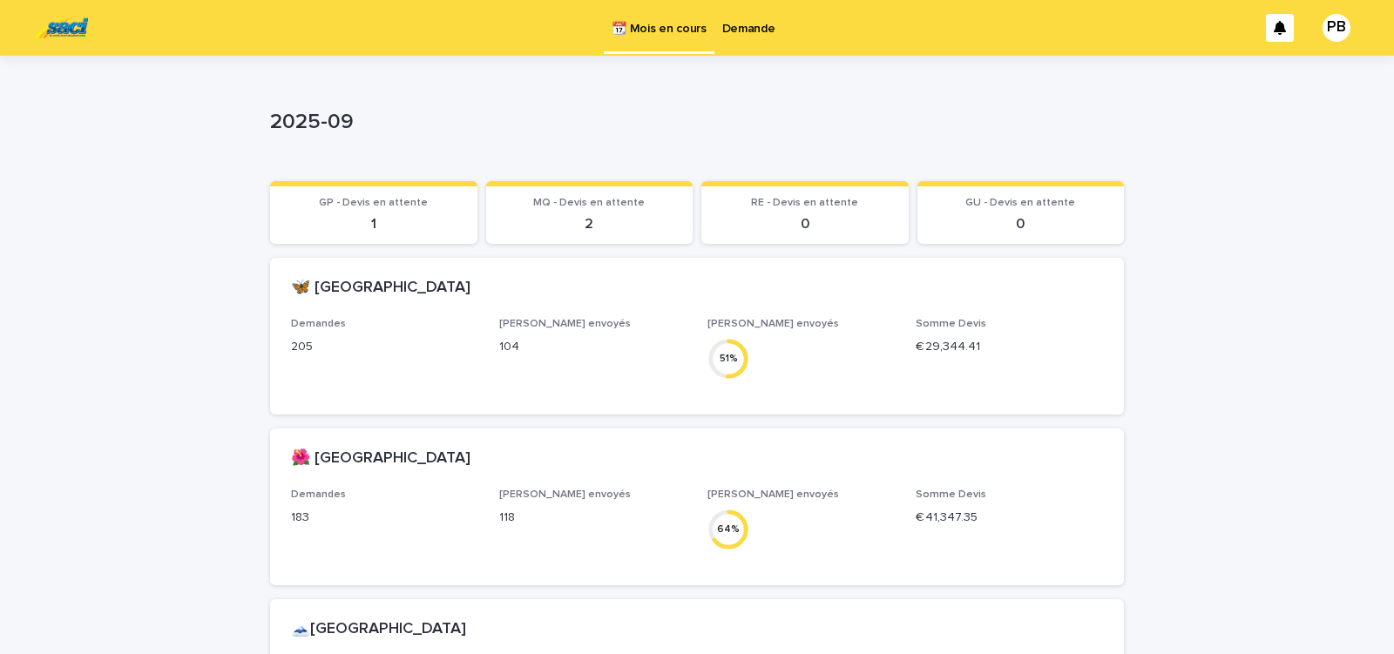
click at [748, 25] on p "Demande" at bounding box center [748, 18] width 53 height 37
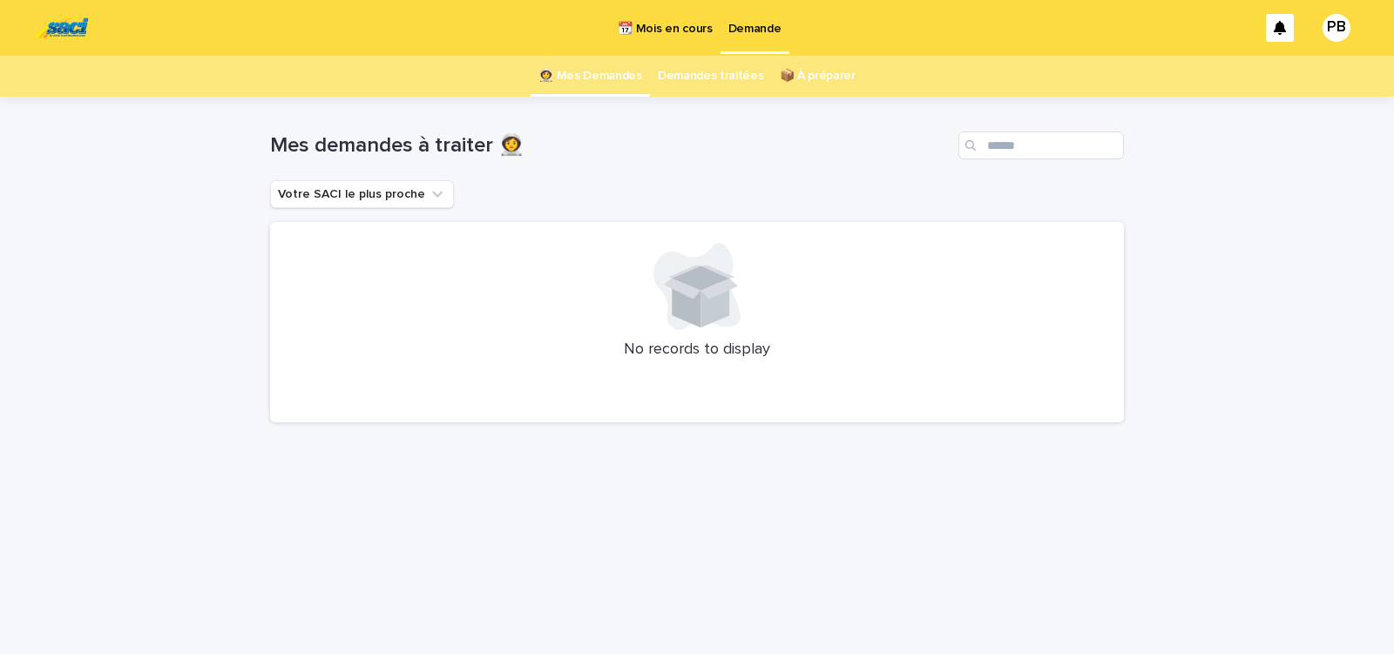
click at [652, 33] on p "📆 Mois en cours" at bounding box center [665, 18] width 94 height 37
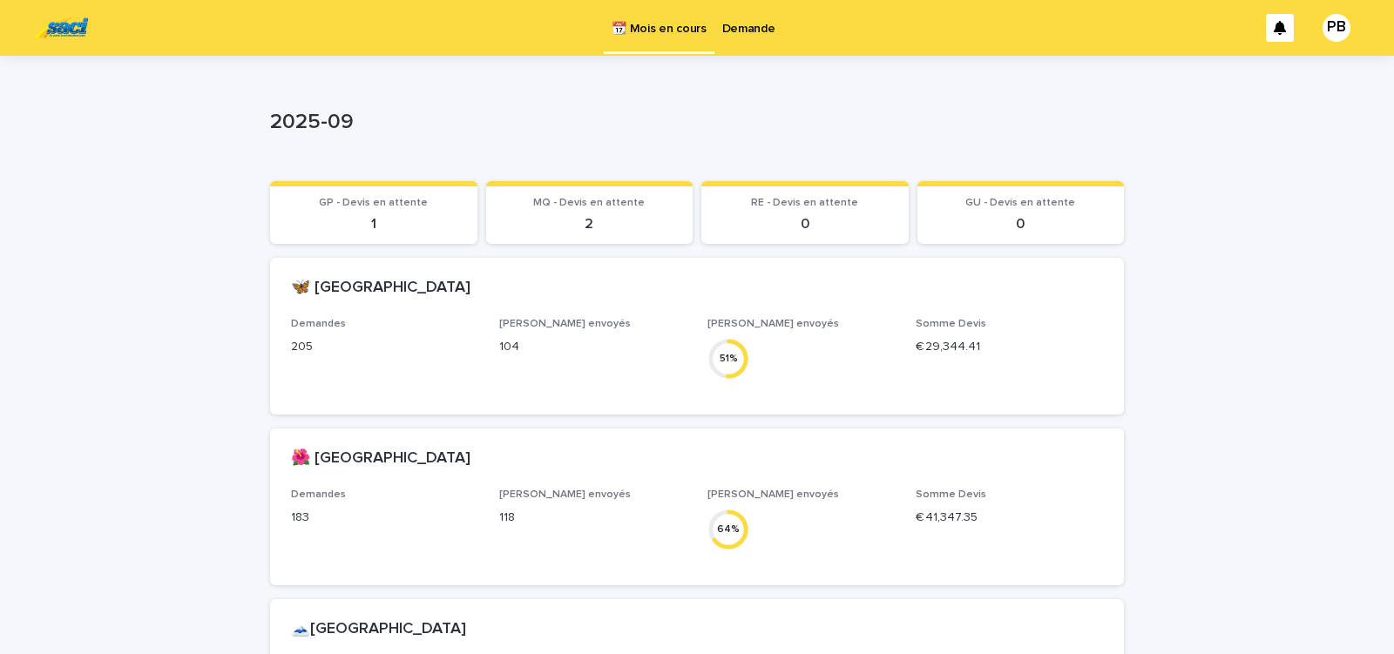
click at [731, 31] on p "Demande" at bounding box center [748, 18] width 53 height 37
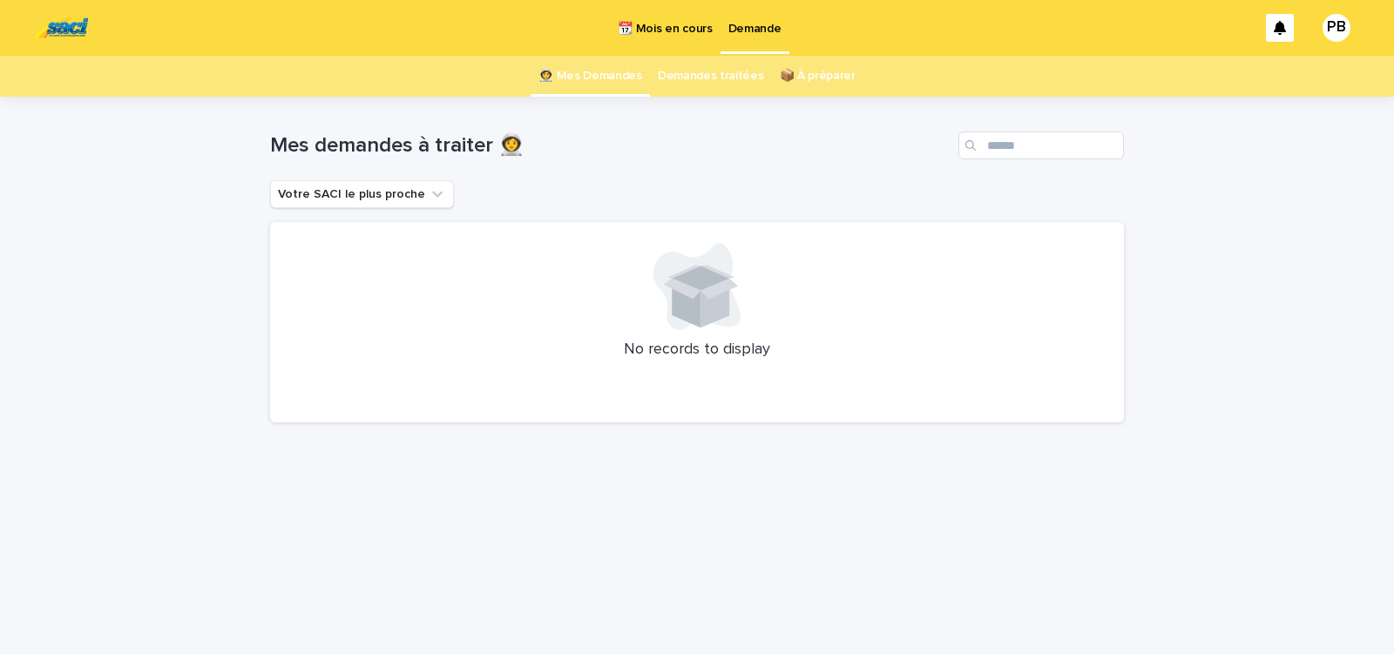
click at [679, 25] on p "📆 Mois en cours" at bounding box center [665, 18] width 94 height 37
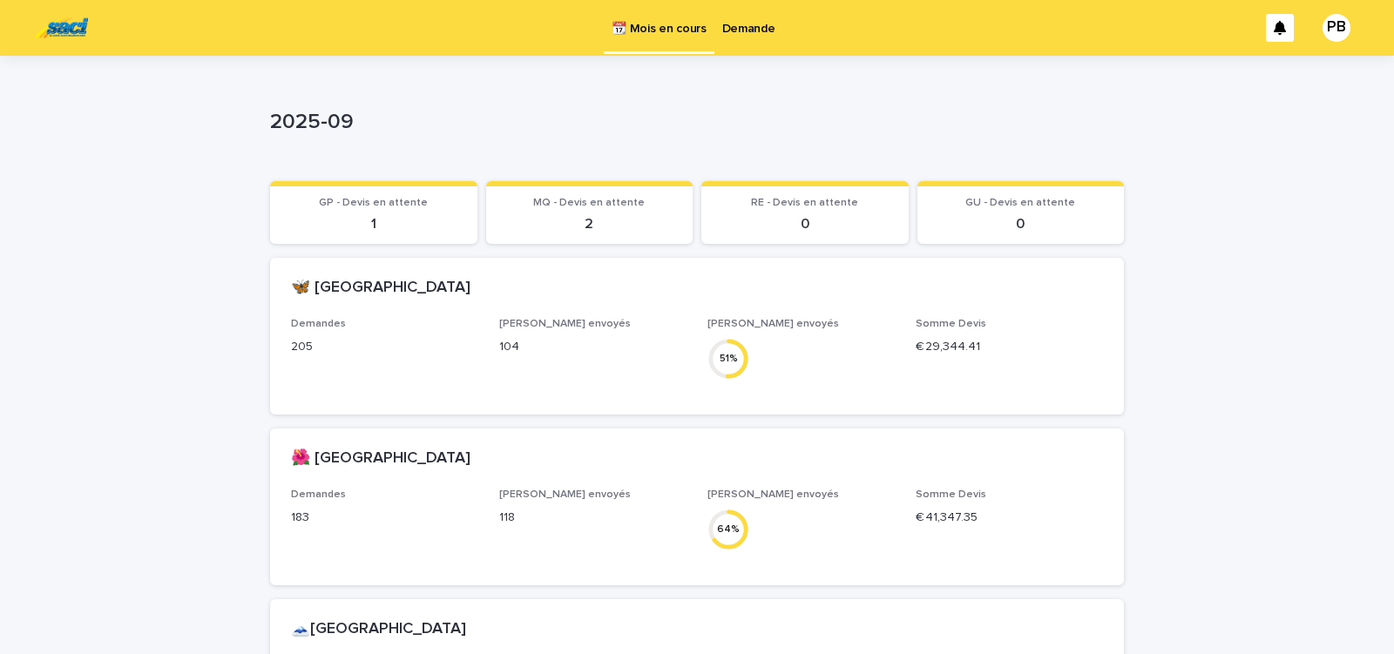
click at [753, 32] on p "Demande" at bounding box center [748, 18] width 53 height 37
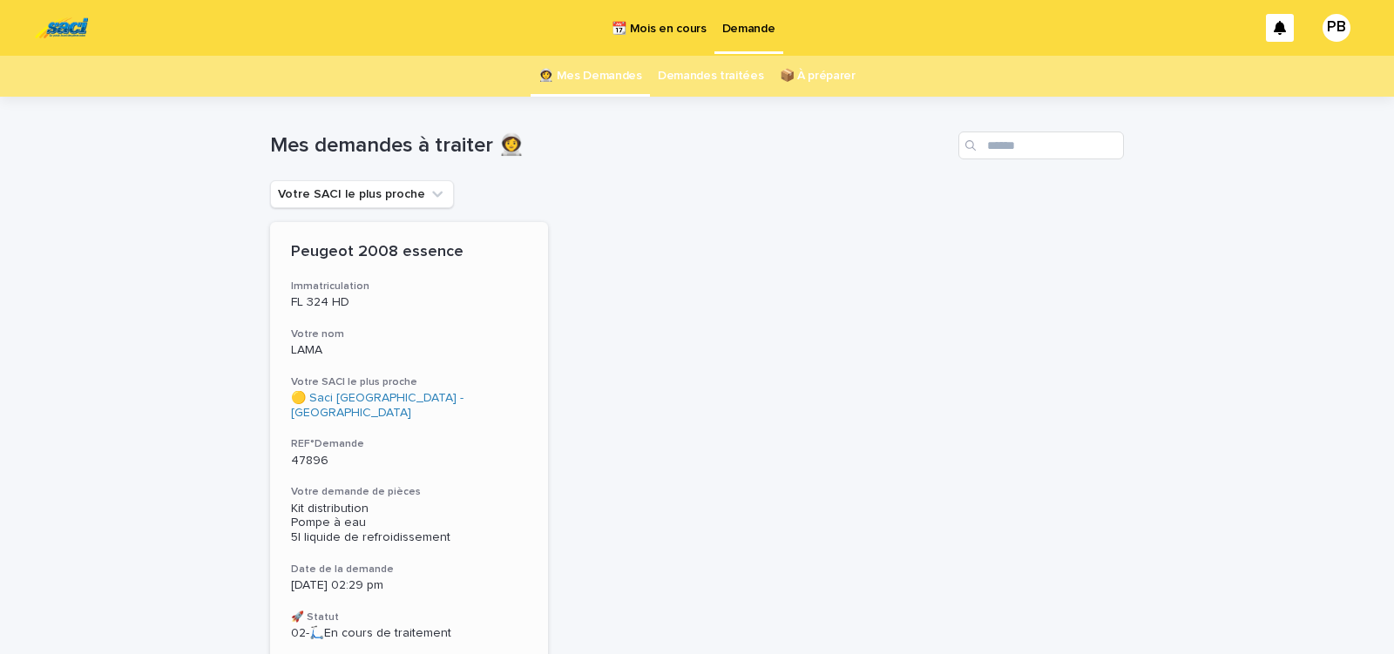
click at [516, 547] on div "Peugeot 2008 essence Immatriculation FL 324 HD Votre nom LAMA Votre SACI le plu…" at bounding box center [409, 442] width 278 height 440
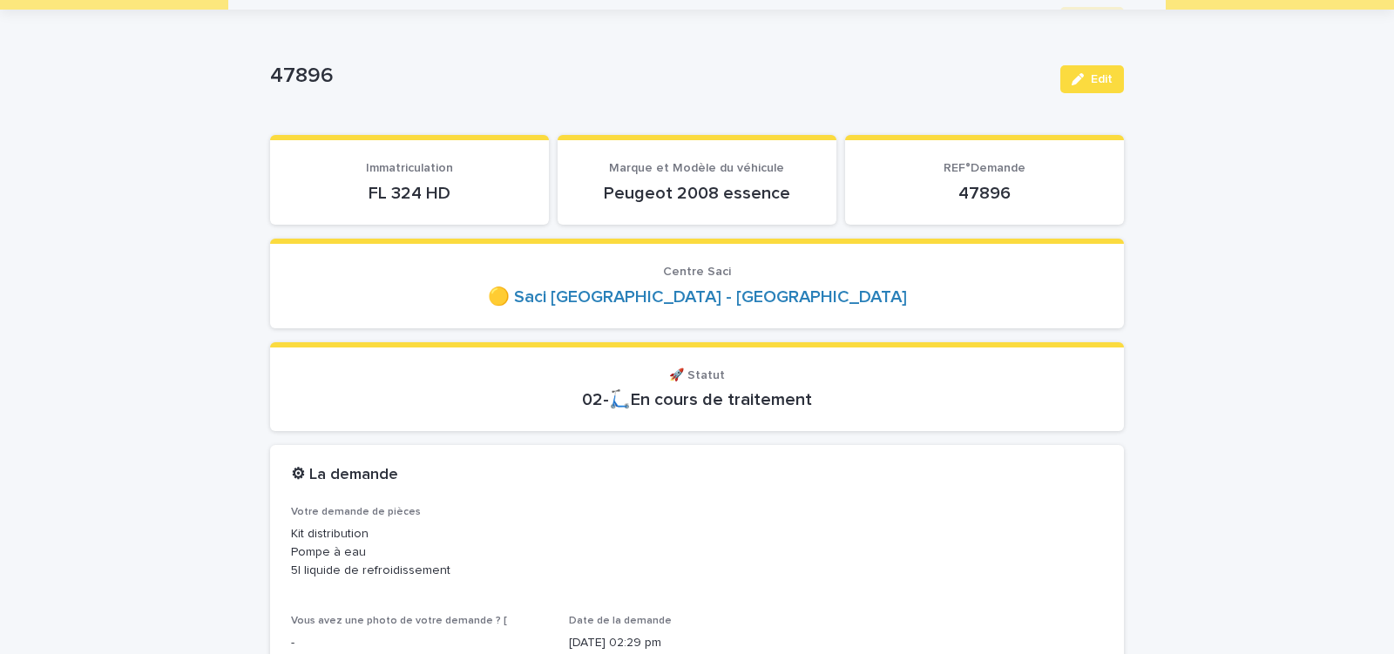
scroll to position [74, 0]
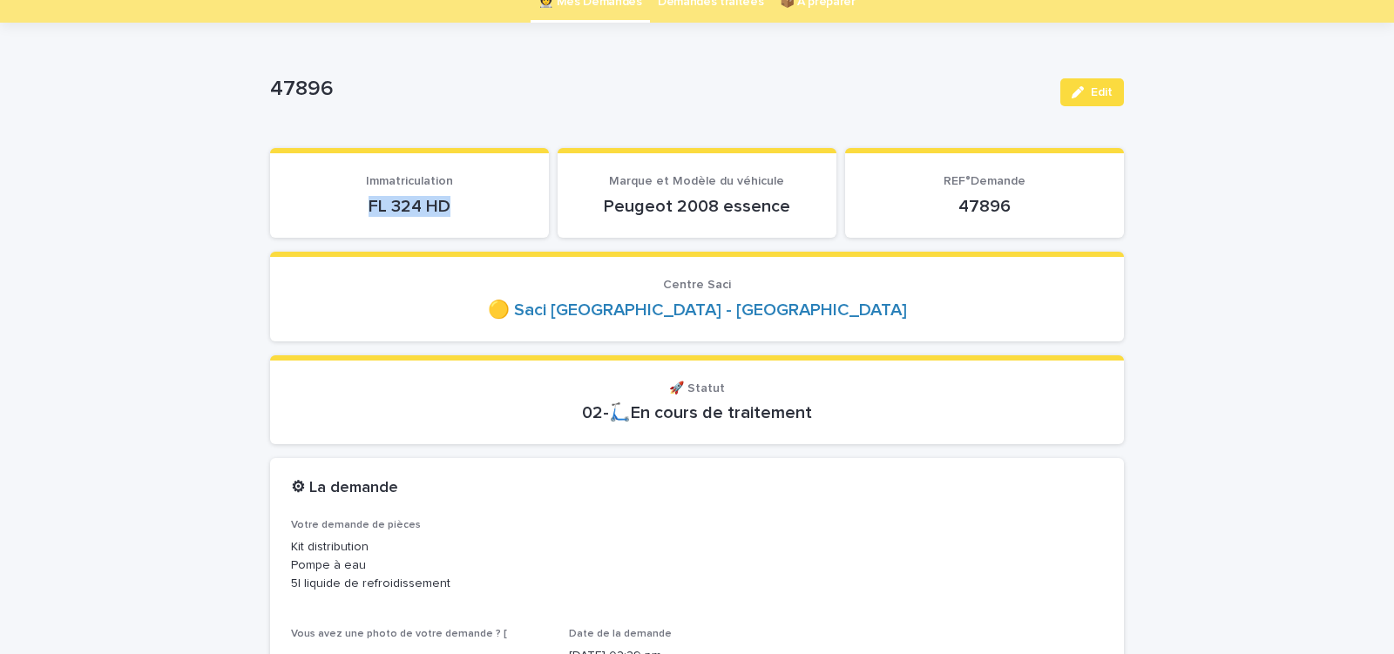
drag, startPoint x: 365, startPoint y: 216, endPoint x: 489, endPoint y: 226, distance: 124.1
click at [473, 217] on div "FL 324 HD" at bounding box center [409, 204] width 237 height 24
copy p "FL 324 HD"
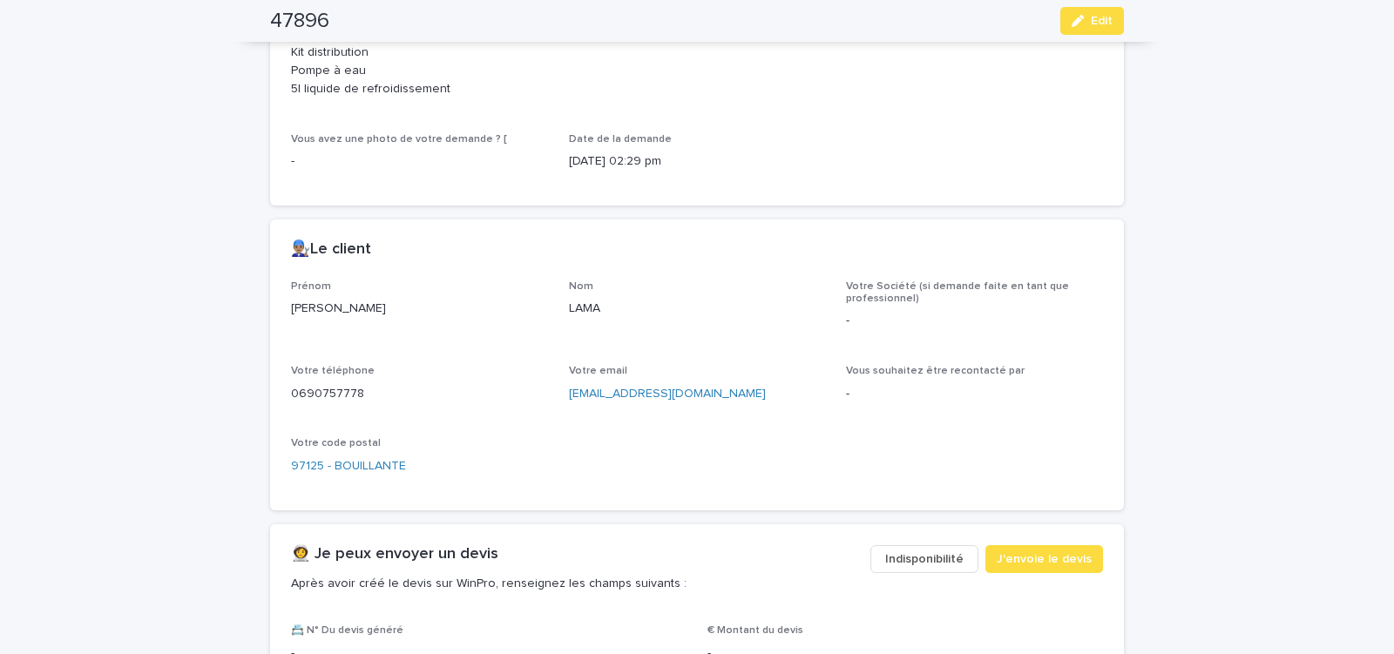
scroll to position [666, 0]
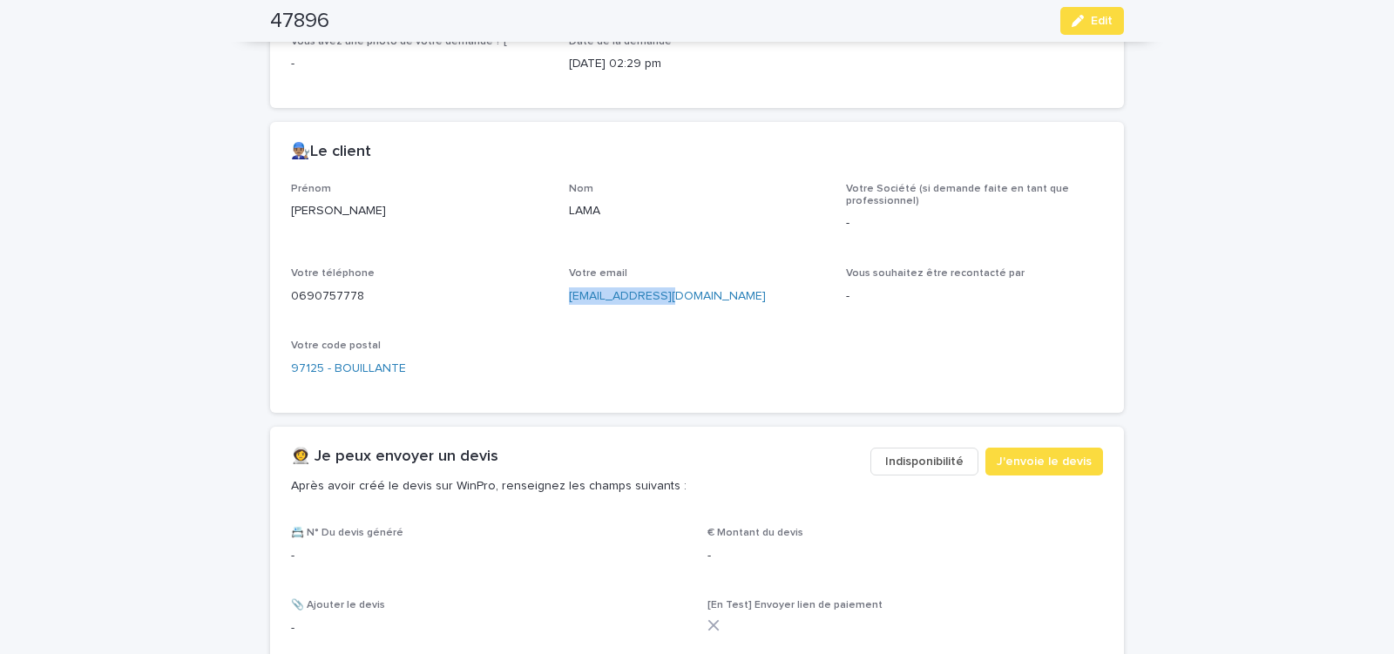
drag, startPoint x: 557, startPoint y: 301, endPoint x: 684, endPoint y: 318, distance: 127.5
click at [680, 318] on div "Prénom [PERSON_NAME] Votre Société (si demande faite en tant que professionnel)…" at bounding box center [697, 287] width 812 height 209
copy link "[EMAIL_ADDRESS][DOMAIN_NAME]"
click at [1057, 460] on span "J'envoie le devis" at bounding box center [1043, 461] width 95 height 17
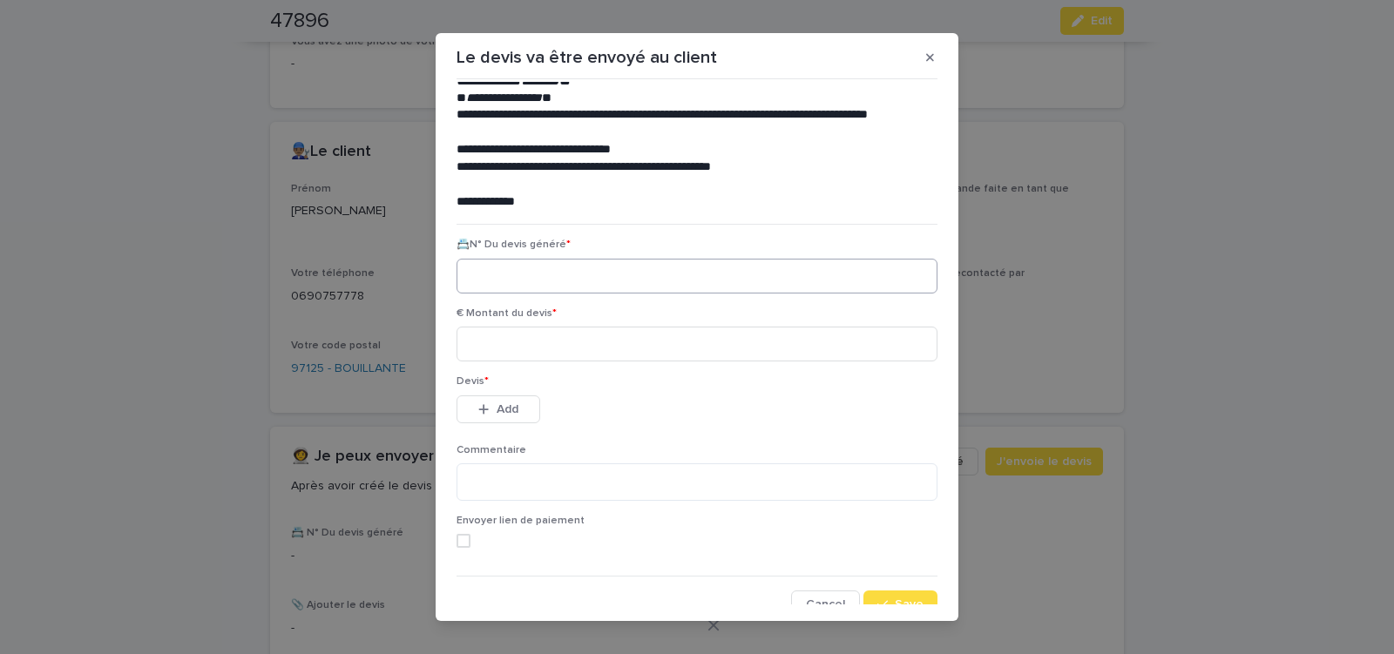
scroll to position [79, 0]
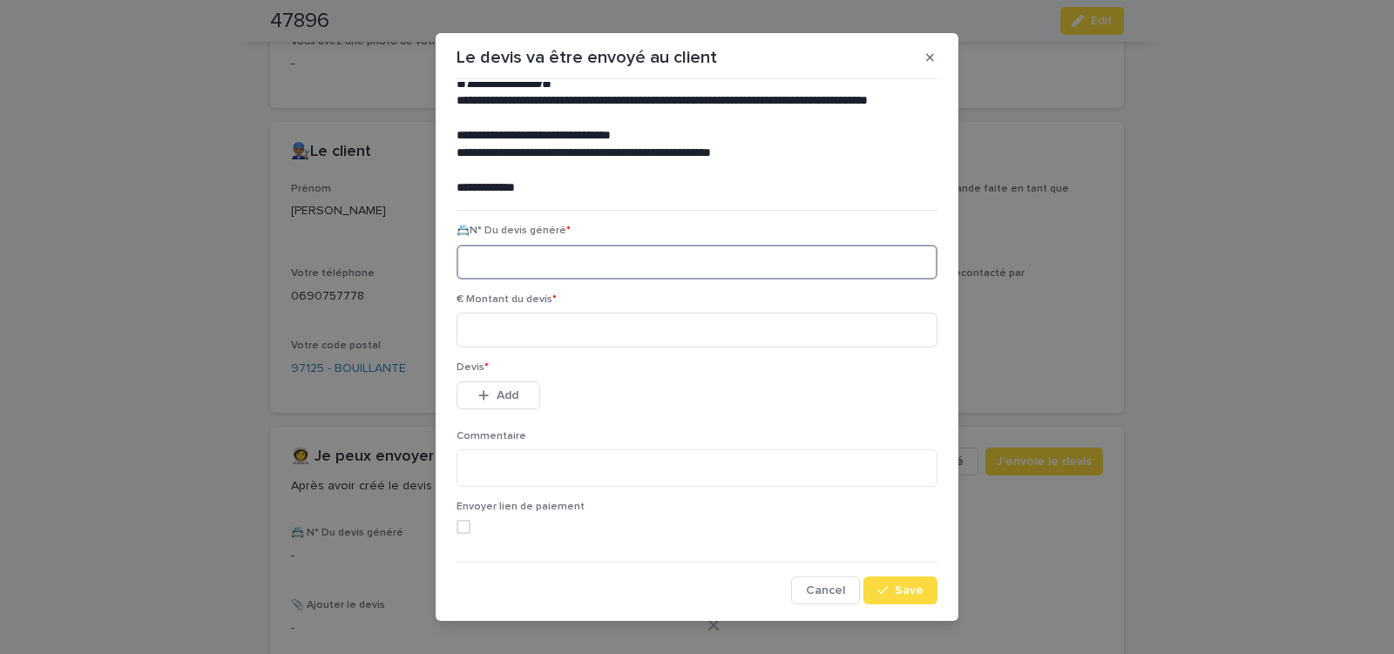
paste input "********"
type input "********"
drag, startPoint x: 555, startPoint y: 330, endPoint x: 659, endPoint y: 364, distance: 109.9
click at [556, 331] on input at bounding box center [696, 330] width 481 height 35
type input "******"
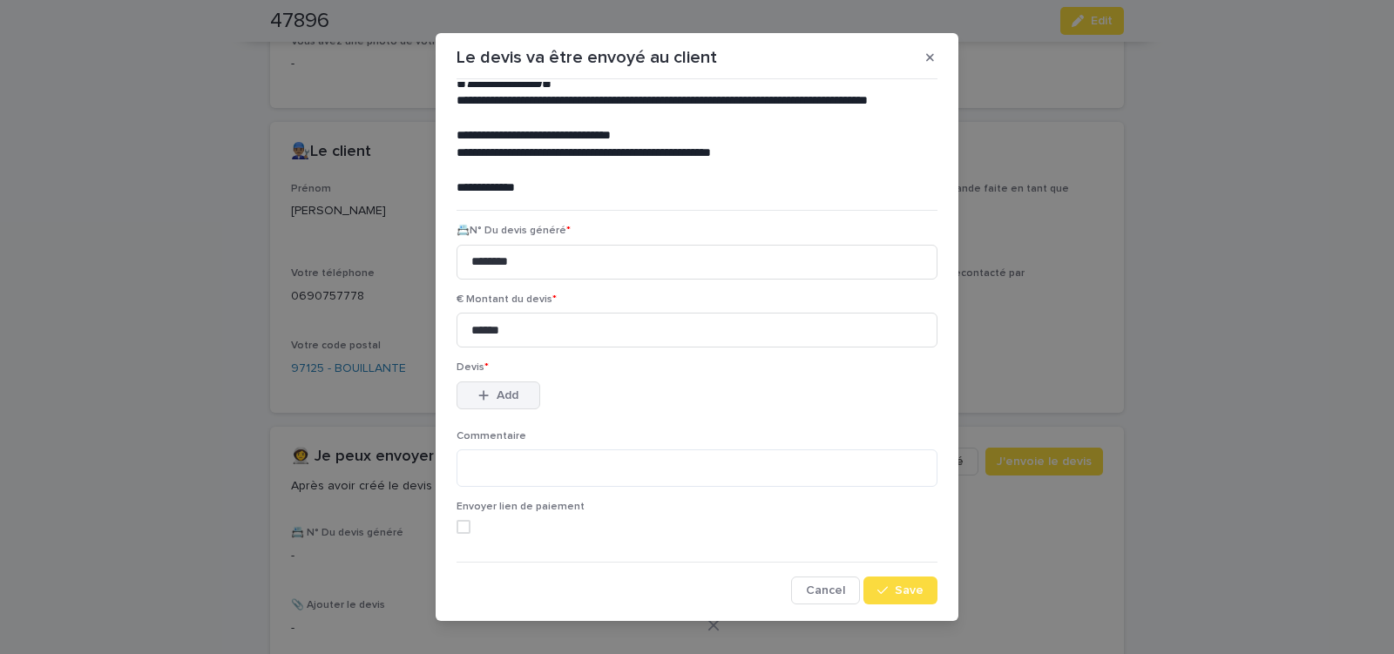
click at [512, 395] on span "Add" at bounding box center [507, 395] width 22 height 12
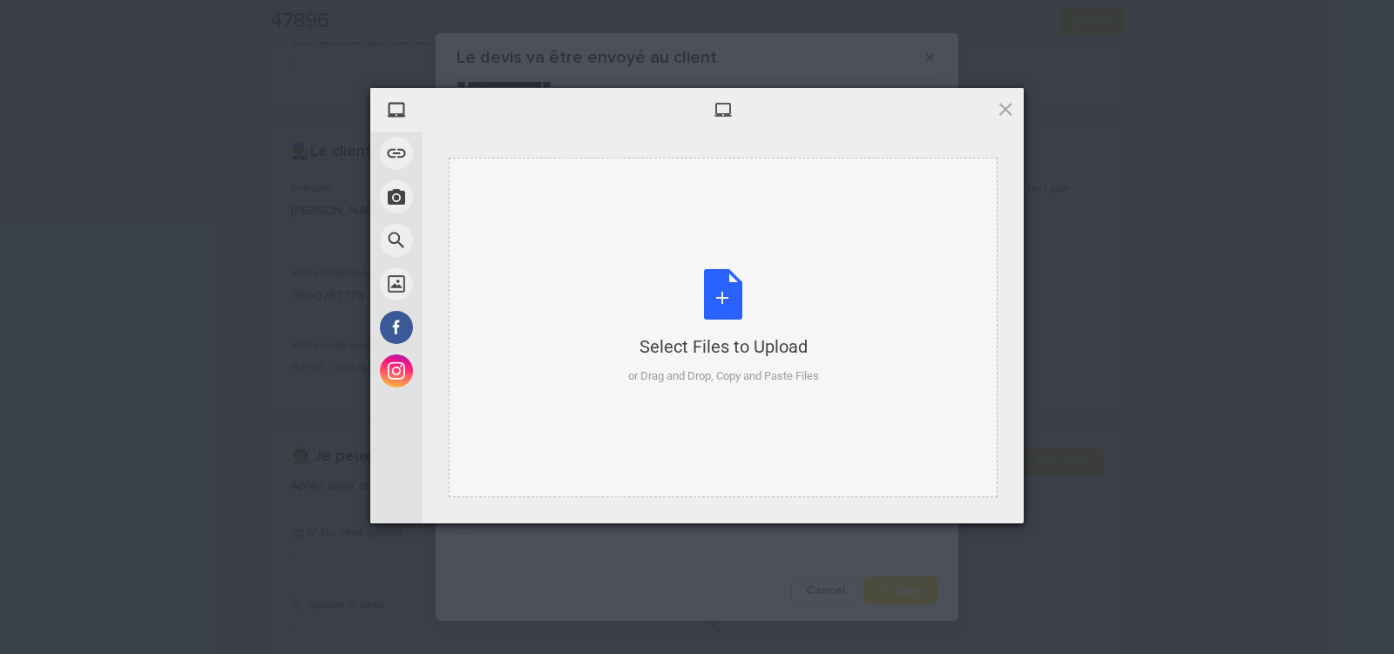
click at [717, 289] on div "Select Files to Upload or Drag and Drop, Copy and Paste Files" at bounding box center [723, 327] width 191 height 116
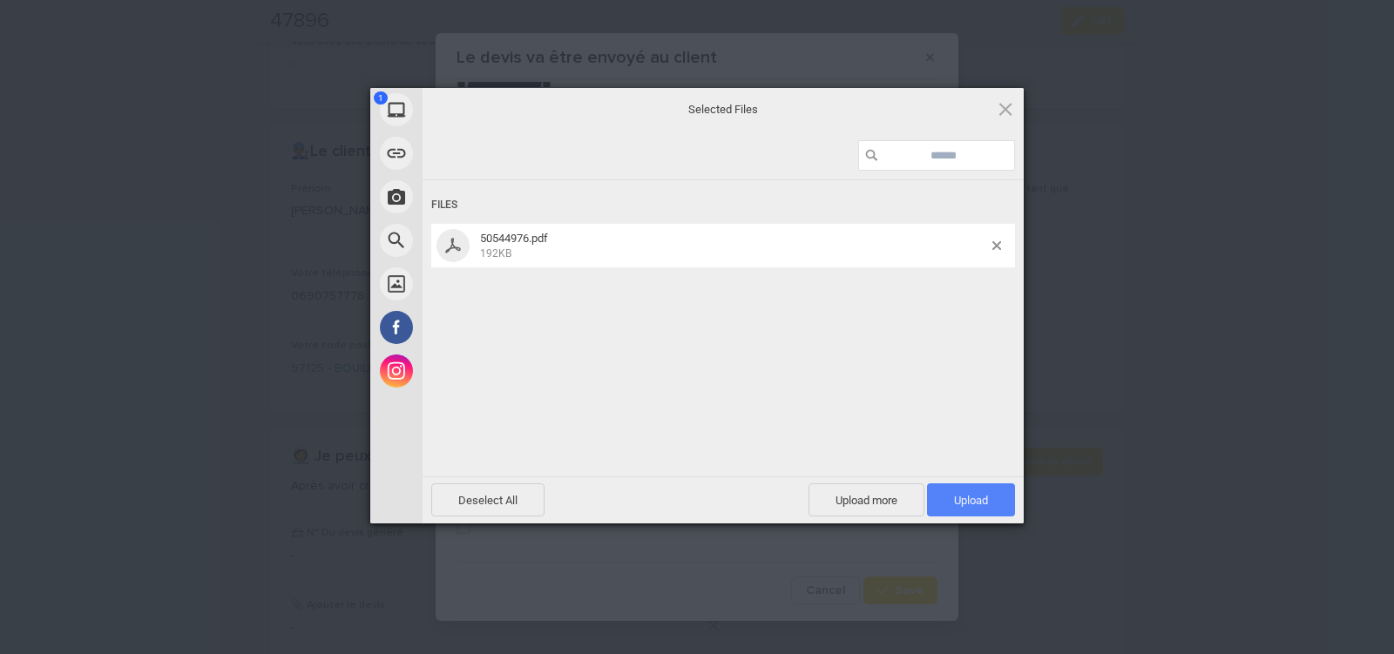
click at [956, 501] on span "Upload 1" at bounding box center [971, 500] width 34 height 13
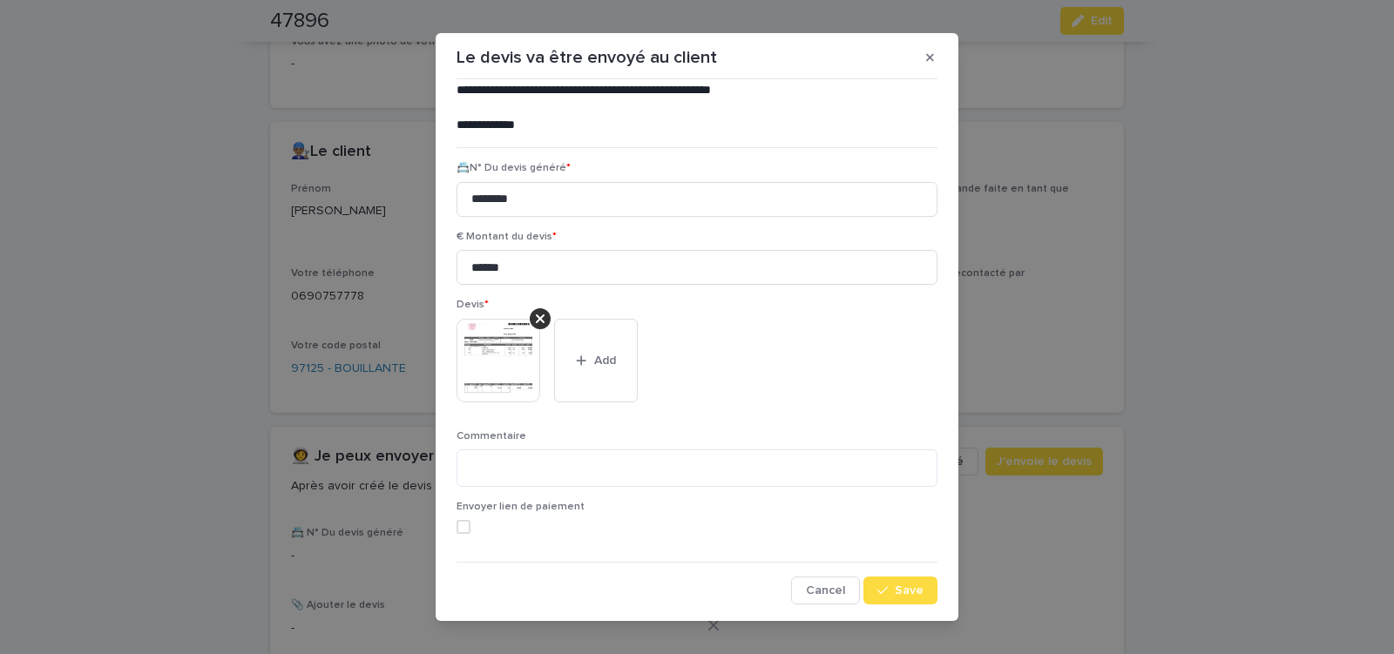
scroll to position [19, 0]
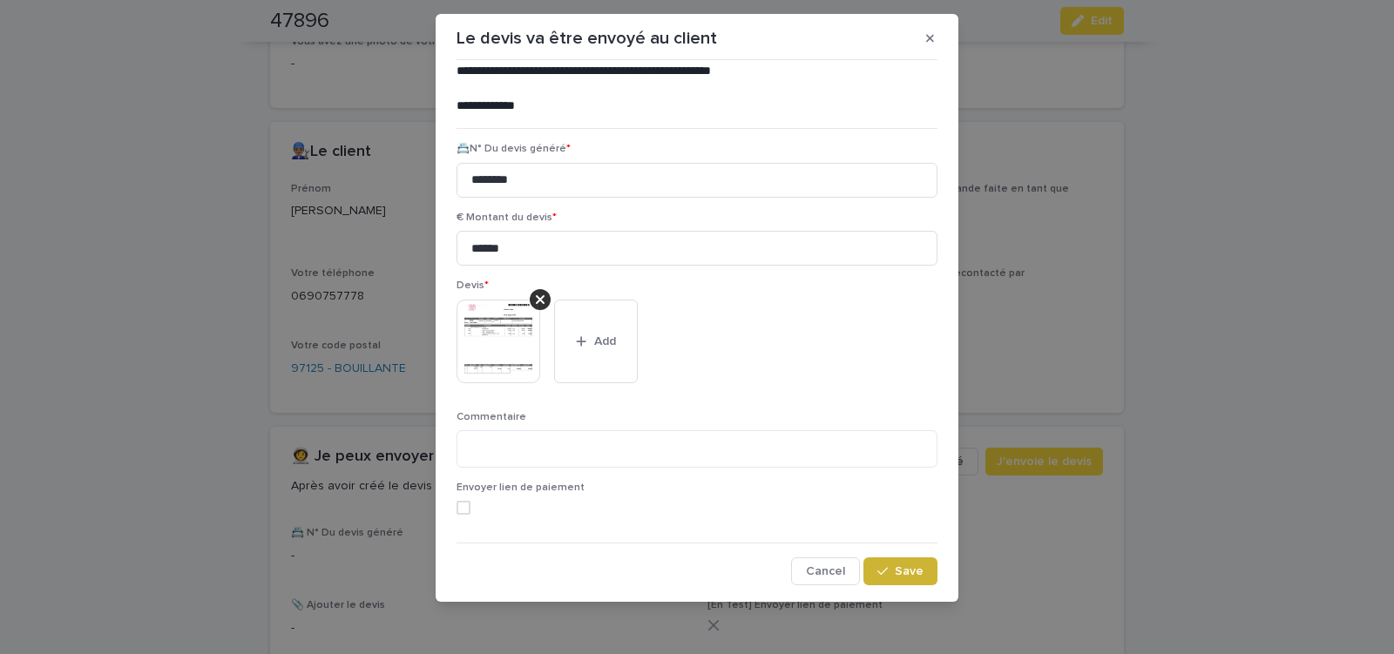
click at [909, 574] on span "Save" at bounding box center [909, 571] width 29 height 12
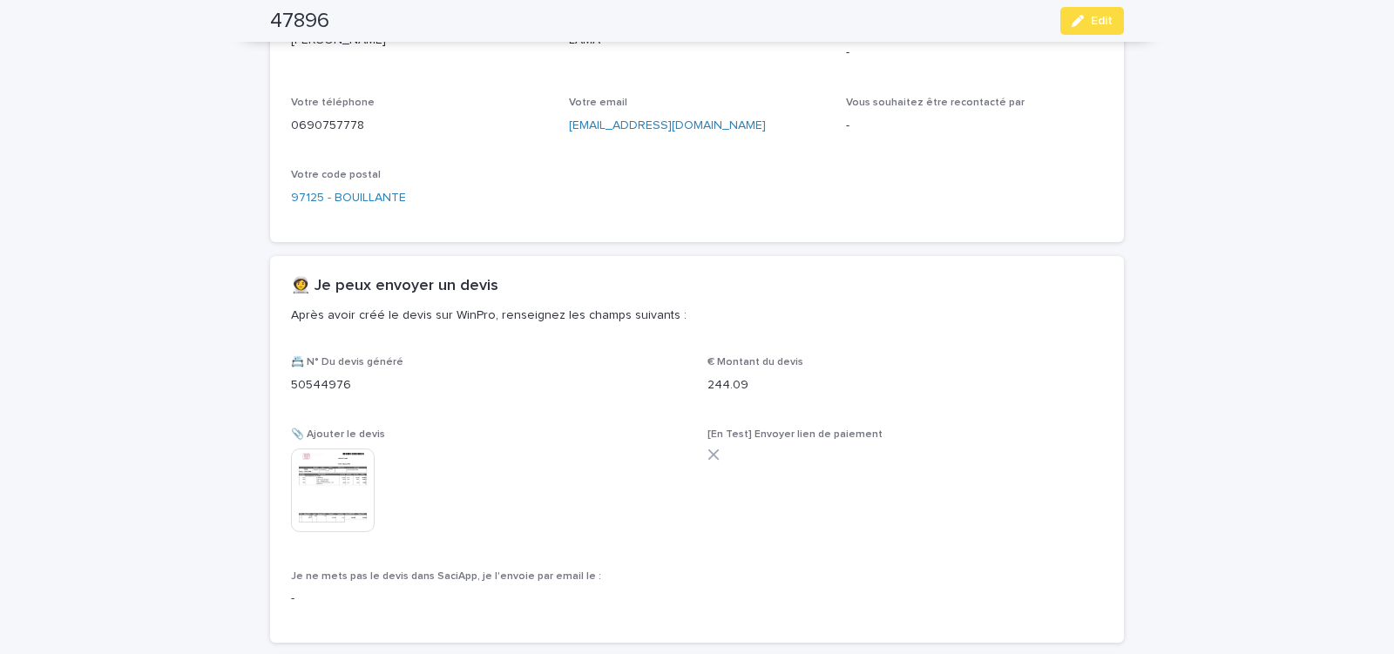
scroll to position [734, 0]
